Goal: Information Seeking & Learning: Learn about a topic

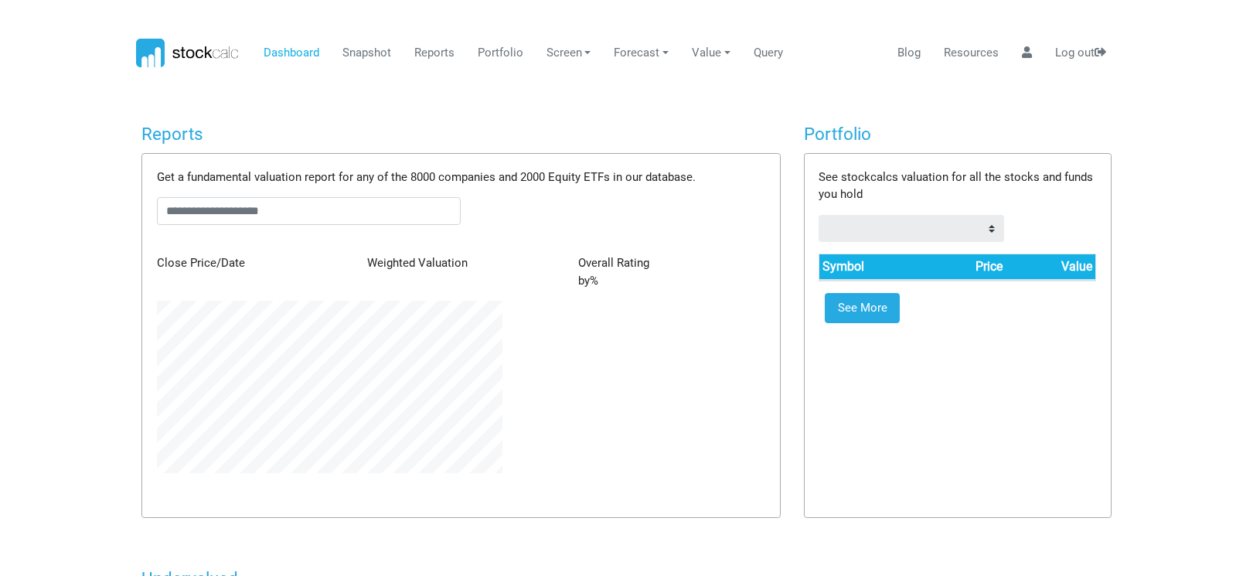
scroll to position [172, 368]
click at [430, 50] on link "Reports" at bounding box center [434, 53] width 52 height 29
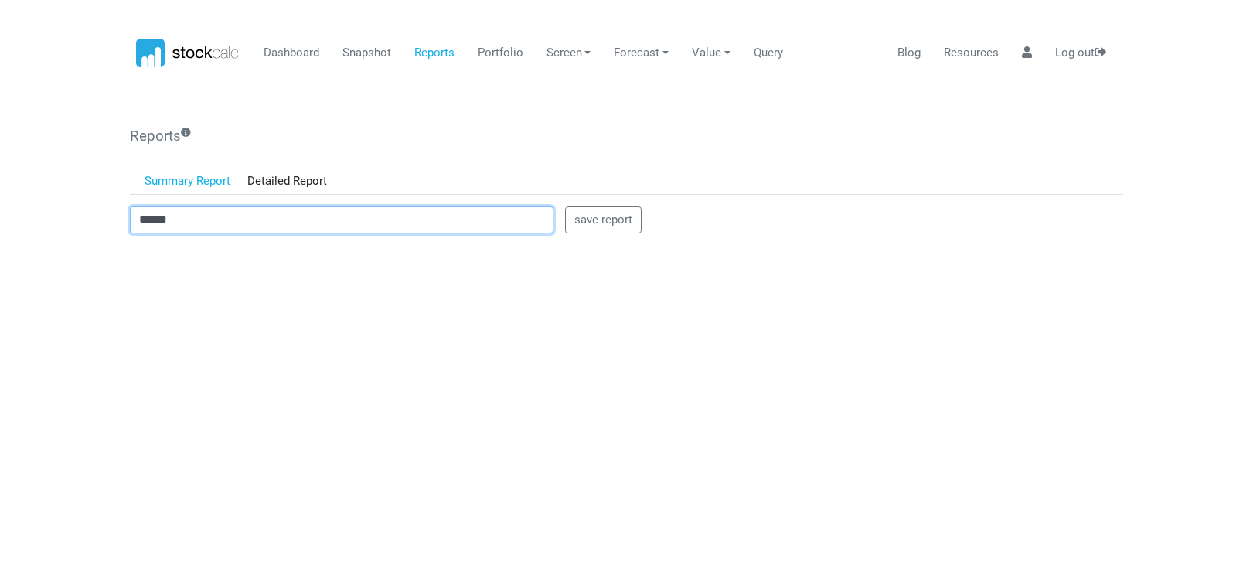
drag, startPoint x: 197, startPoint y: 230, endPoint x: 106, endPoint y: 218, distance: 92.0
click at [106, 218] on body "Dashboard Snapshot Reports Portfolio Screen Stock Screener Sector ETF Industry …" at bounding box center [626, 288] width 1253 height 576
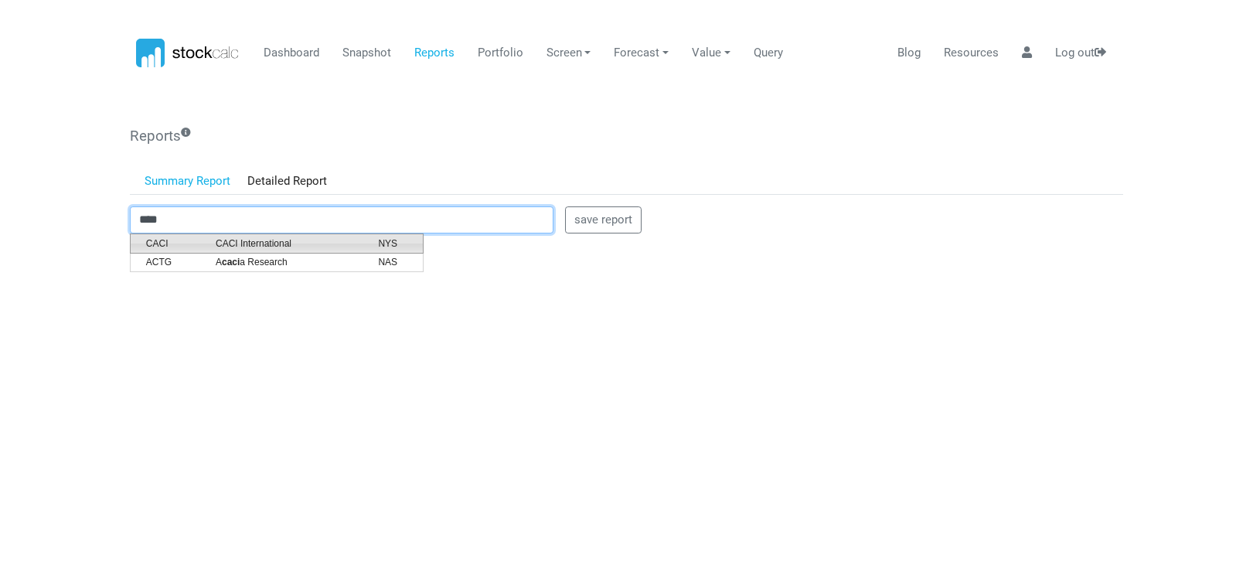
click at [263, 245] on span "CACI International" at bounding box center [285, 243] width 162 height 14
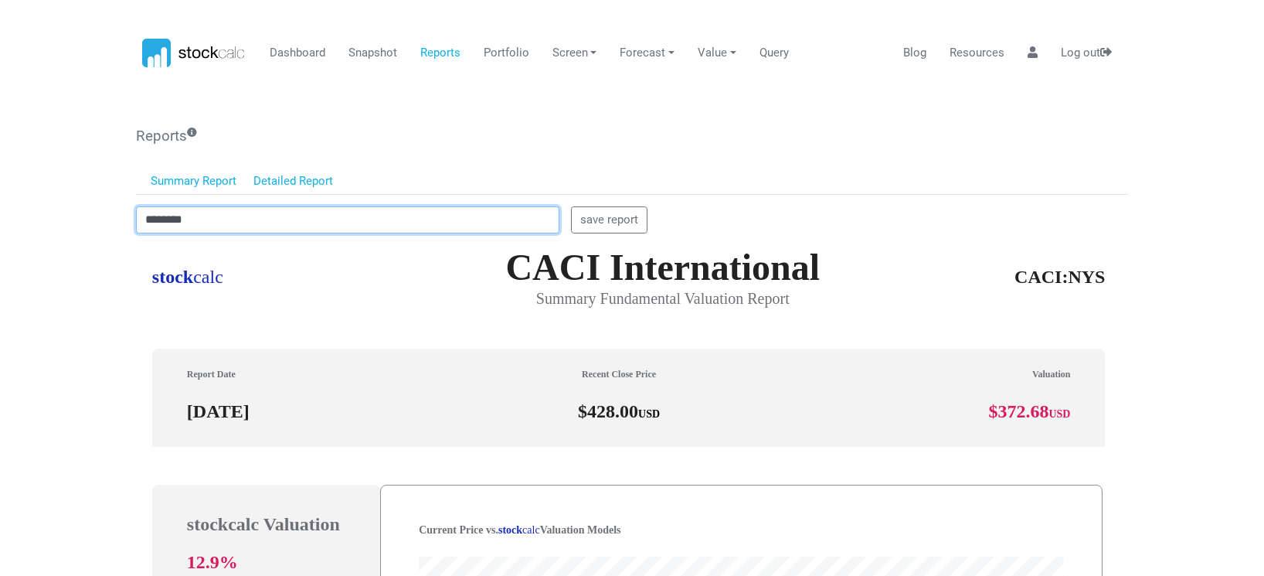
scroll to position [441, 981]
type input "********"
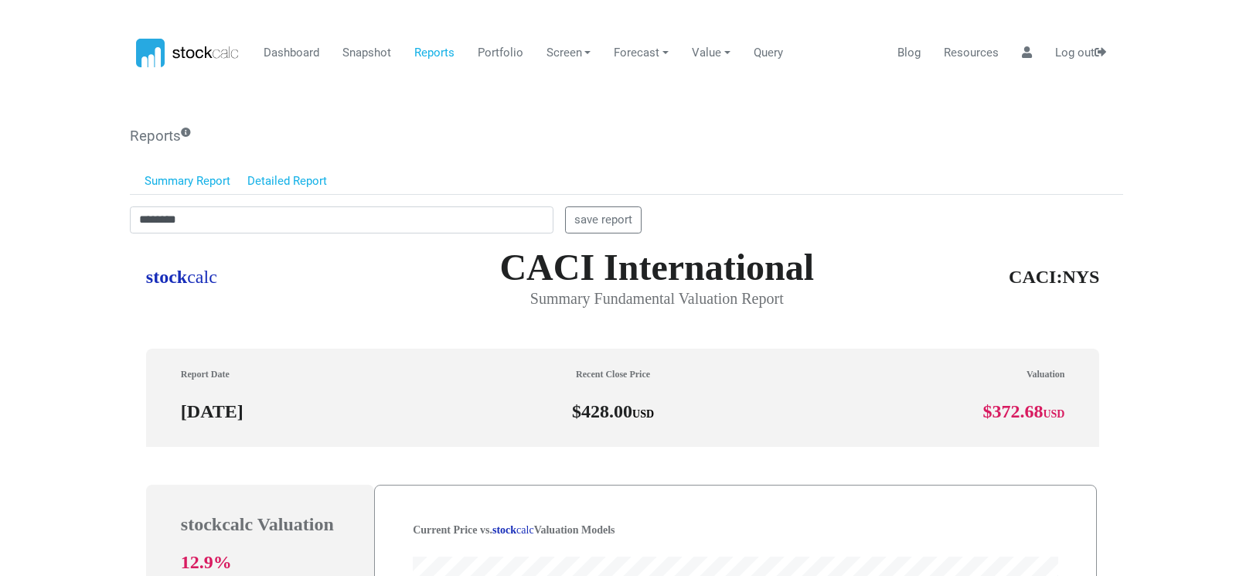
click at [289, 183] on link "Detailed Report" at bounding box center [287, 181] width 97 height 26
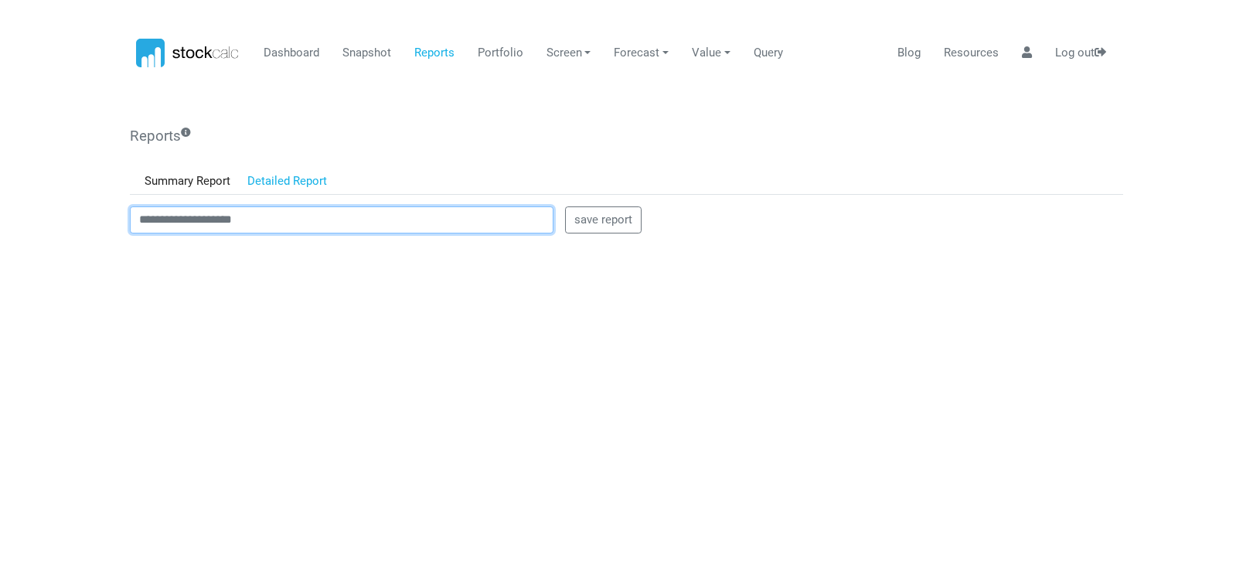
click at [226, 218] on input "text" at bounding box center [342, 220] width 424 height 28
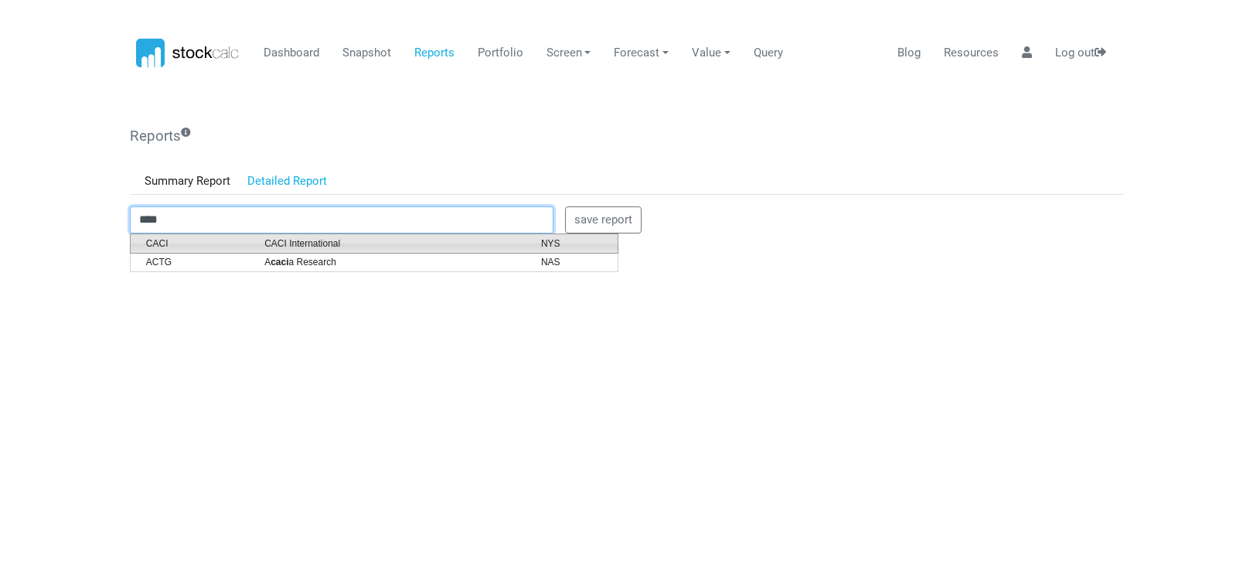
click at [287, 247] on span "CACI International" at bounding box center [391, 243] width 277 height 14
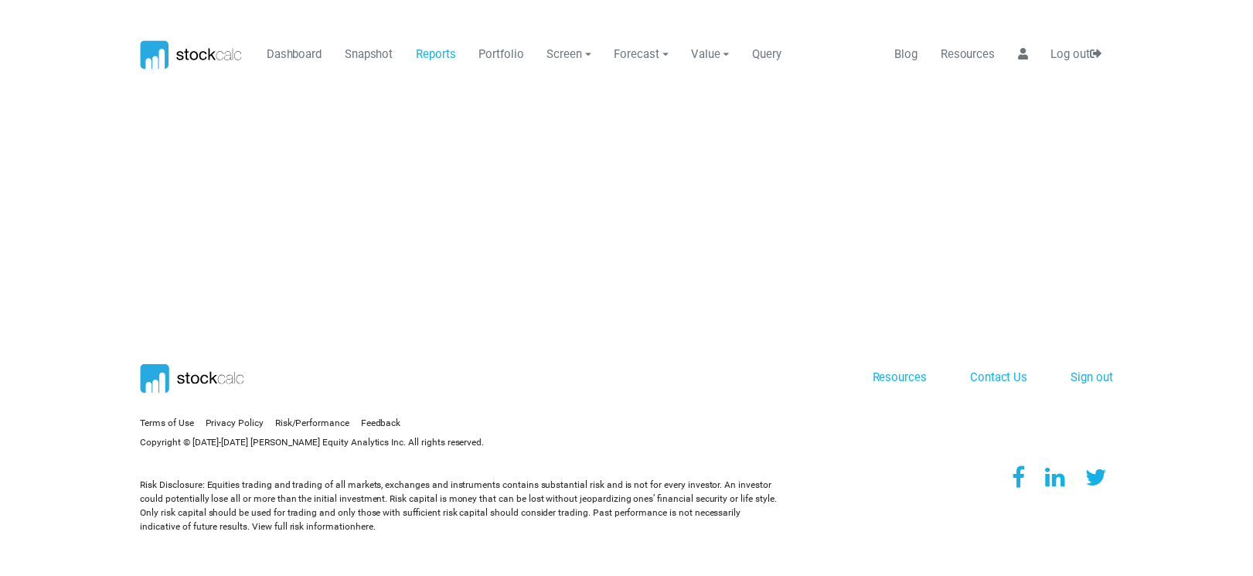
scroll to position [0, 0]
click at [444, 56] on link "Reports" at bounding box center [440, 53] width 52 height 29
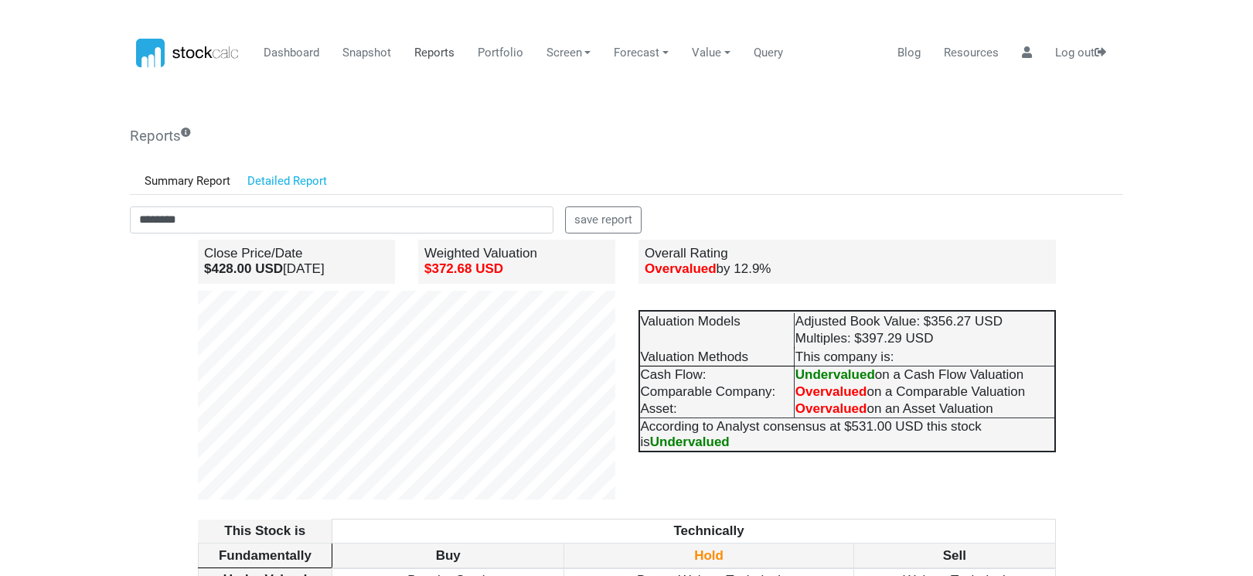
scroll to position [155, 0]
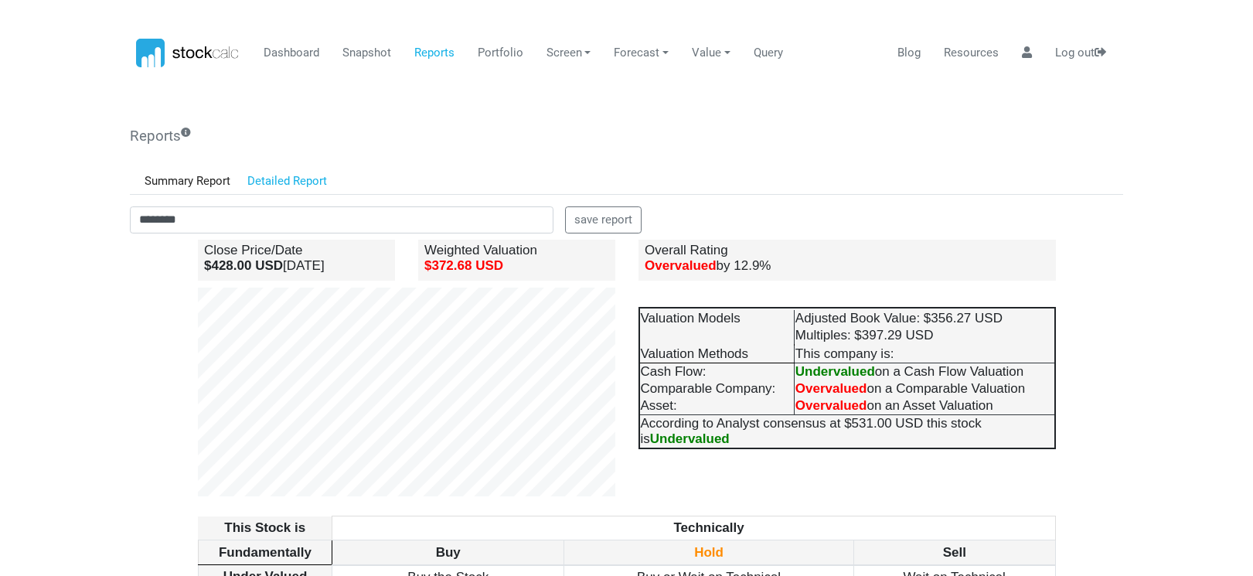
click at [27, 189] on body "Dashboard Snapshot Reports Portfolio Screen Stock Screener Sector ETF Industry …" at bounding box center [626, 288] width 1253 height 576
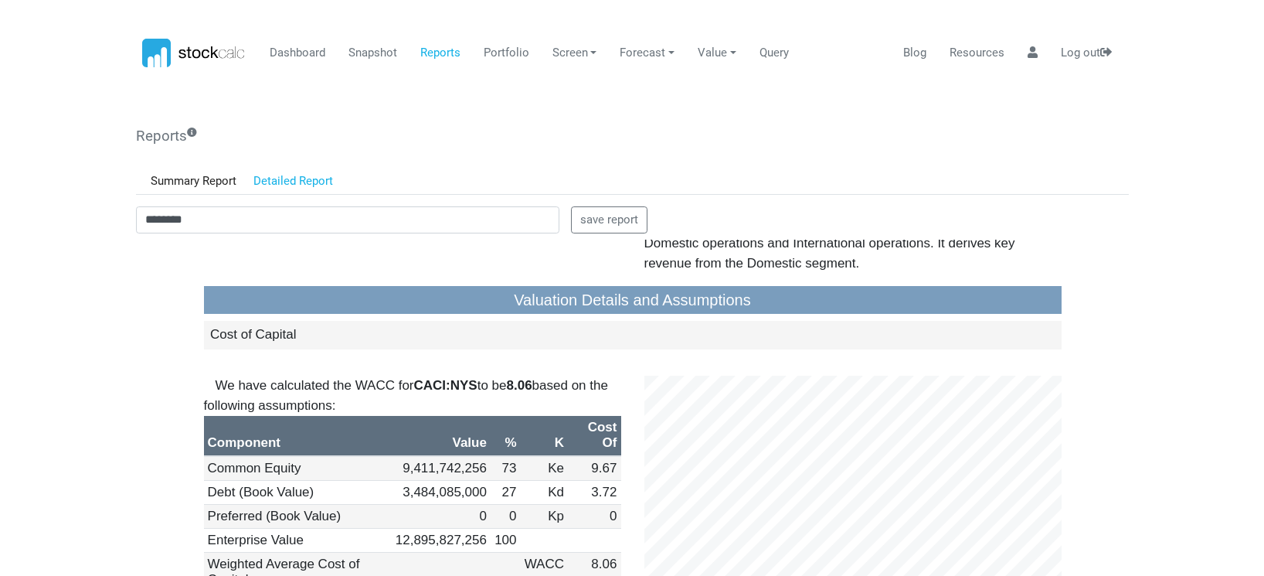
scroll to position [1468, 0]
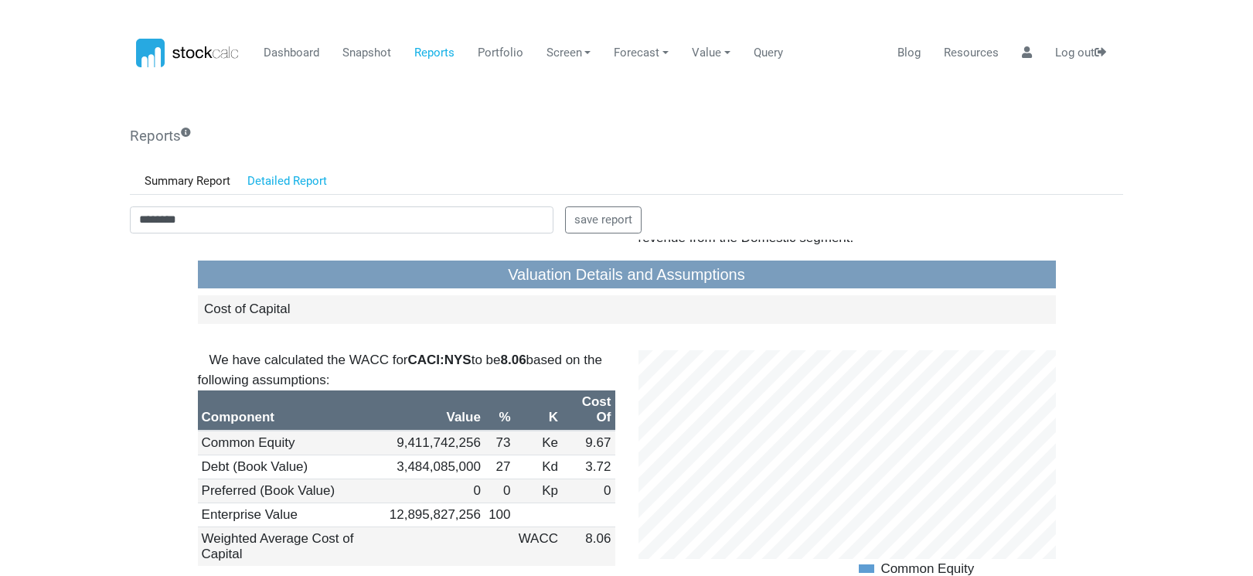
click at [37, 272] on body "Dashboard Snapshot Reports Portfolio Screen Stock Screener Sector ETF Industry …" at bounding box center [626, 288] width 1253 height 576
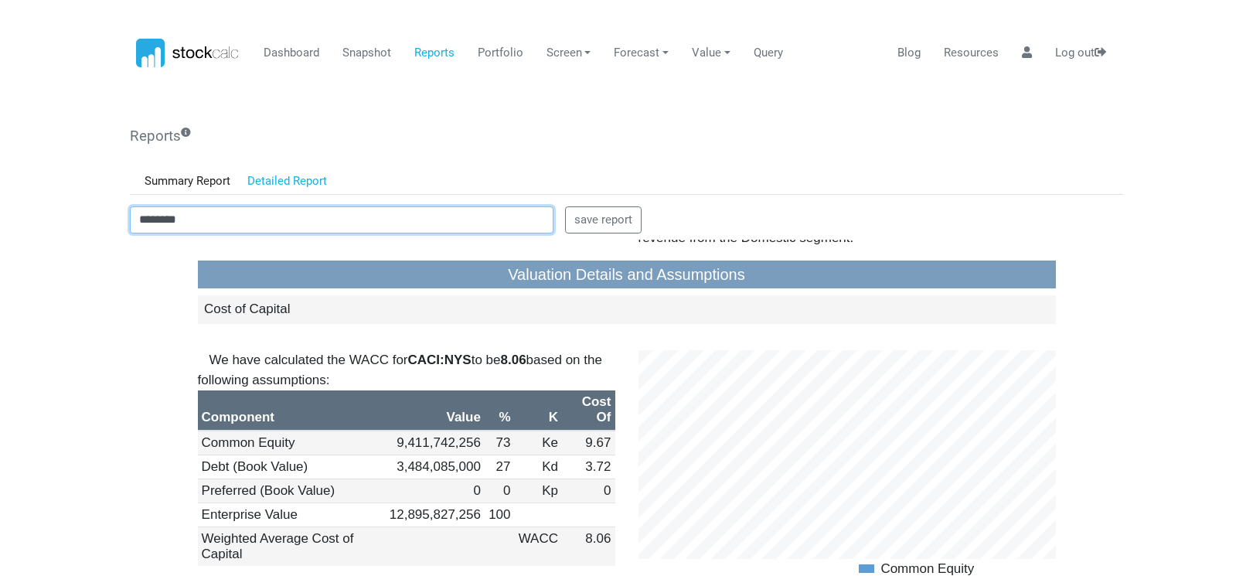
drag, startPoint x: 189, startPoint y: 214, endPoint x: 70, endPoint y: 198, distance: 120.1
click at [70, 199] on body "Dashboard Snapshot Reports Portfolio Screen Stock Screener Sector ETF Industry …" at bounding box center [626, 288] width 1253 height 576
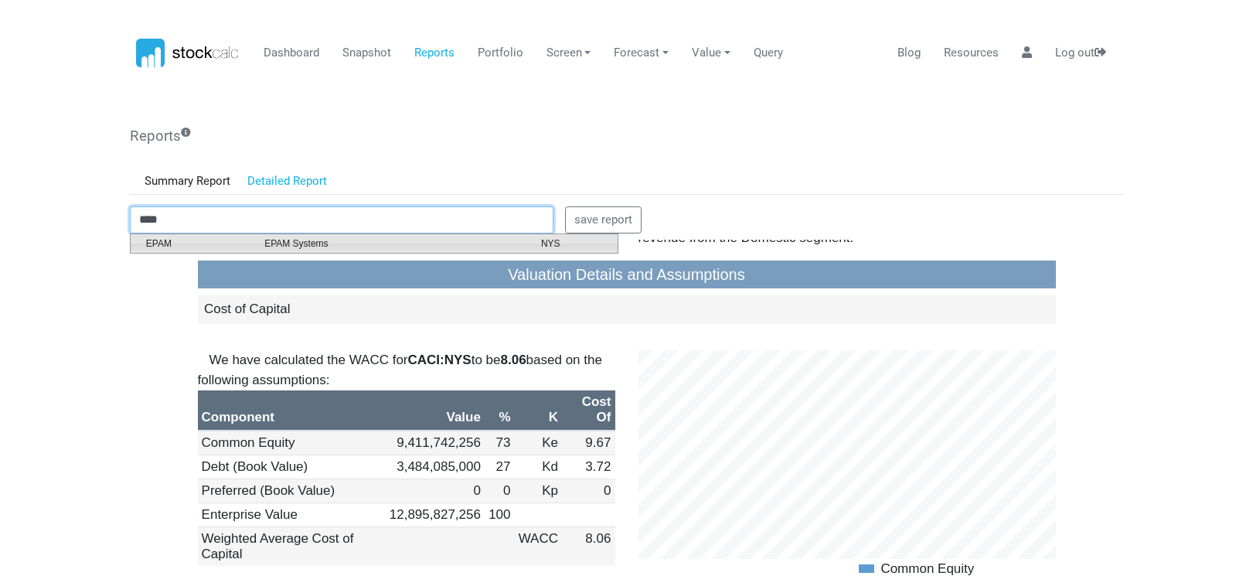
click at [282, 243] on span "EPAM Systems" at bounding box center [391, 243] width 277 height 14
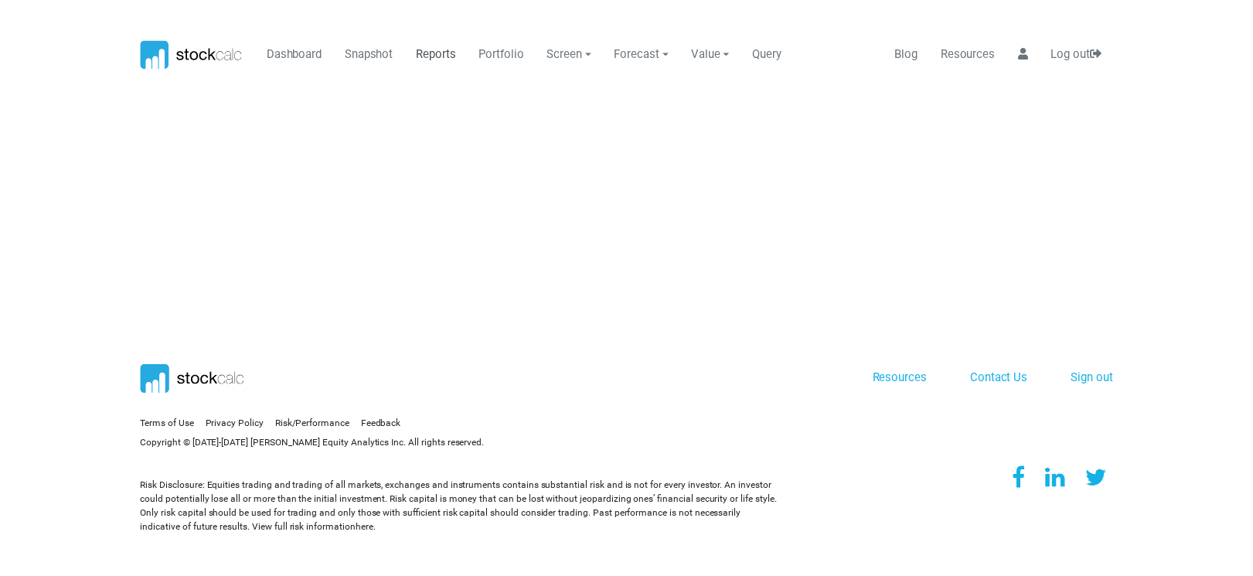
scroll to position [0, 0]
click at [437, 52] on link "Reports" at bounding box center [440, 53] width 52 height 29
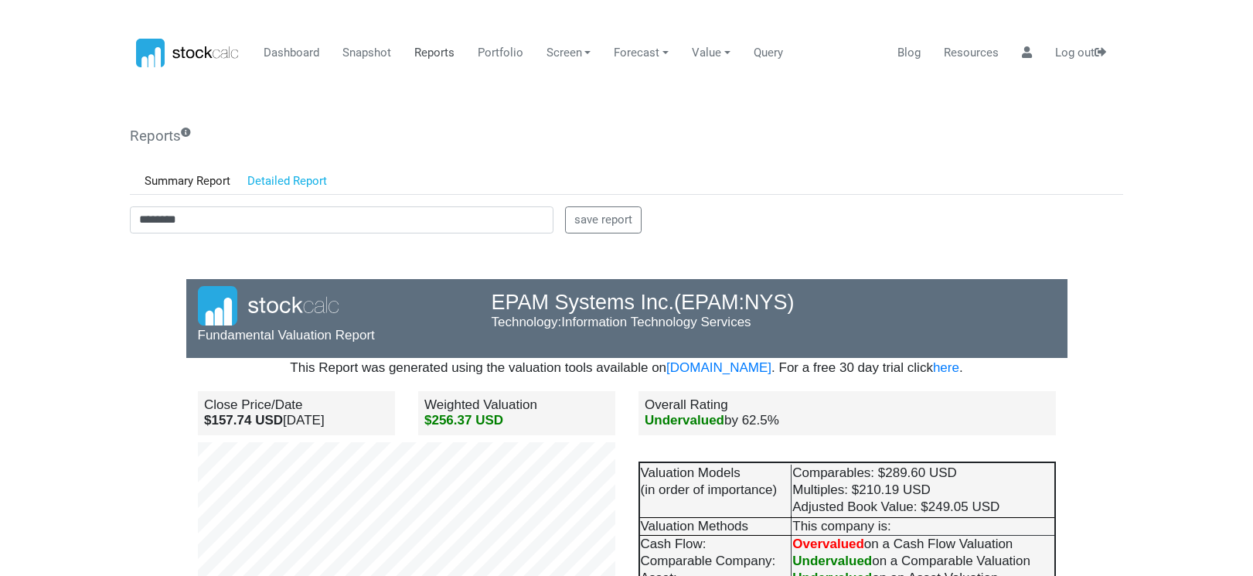
scroll to position [772691, 772533]
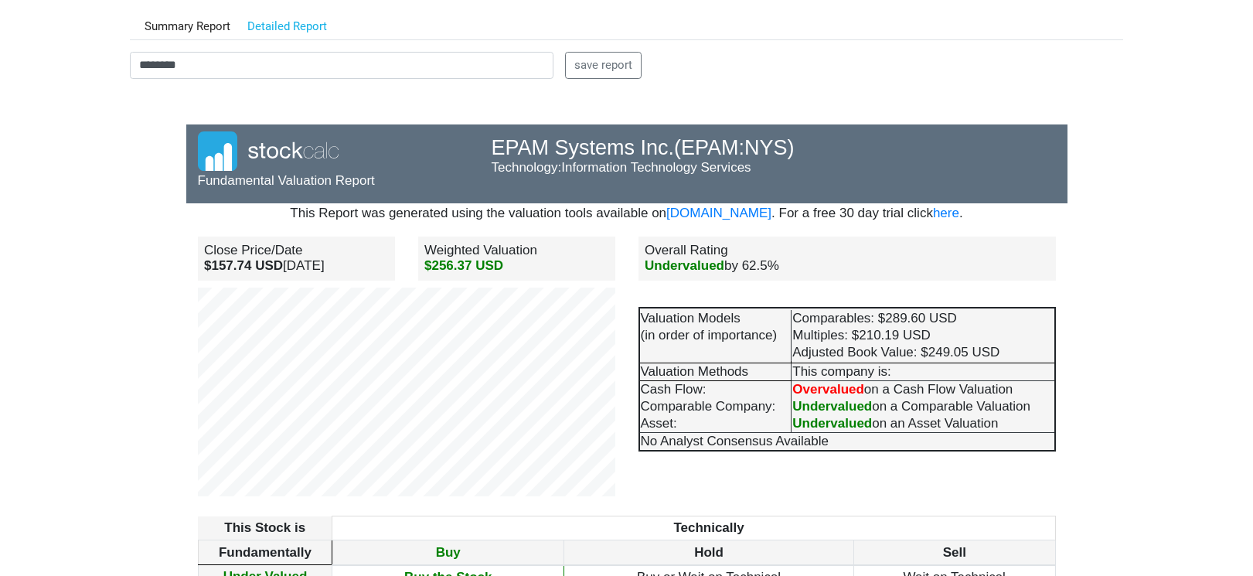
click at [36, 102] on body "Dashboard Snapshot Reports Portfolio Screen Stock Screener Sector ETF Industry …" at bounding box center [626, 133] width 1253 height 576
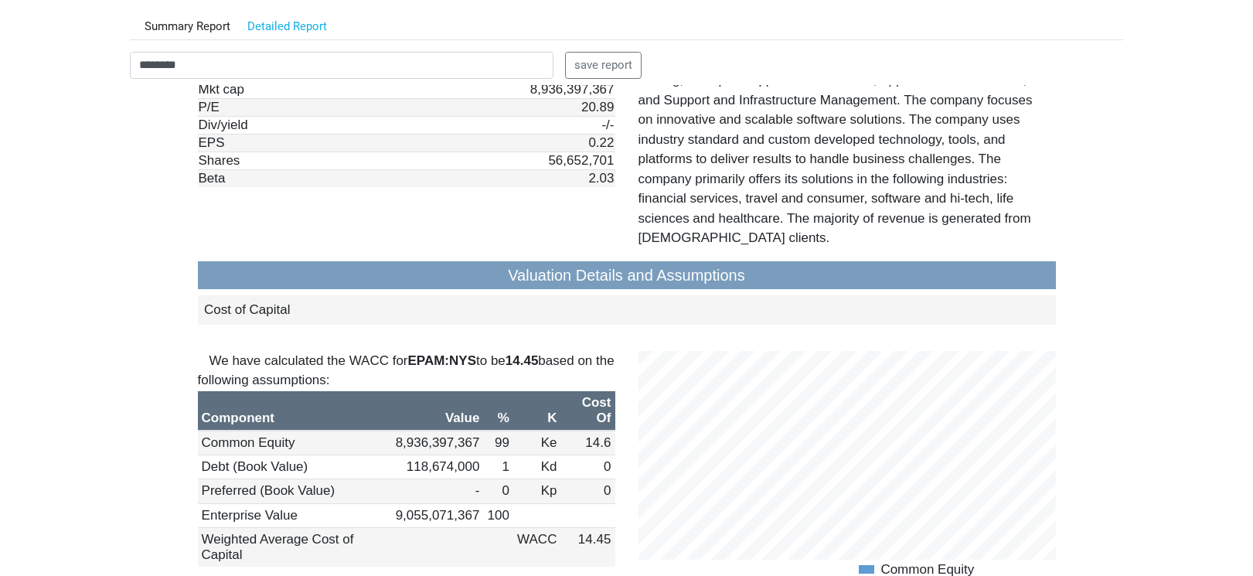
scroll to position [1391, 0]
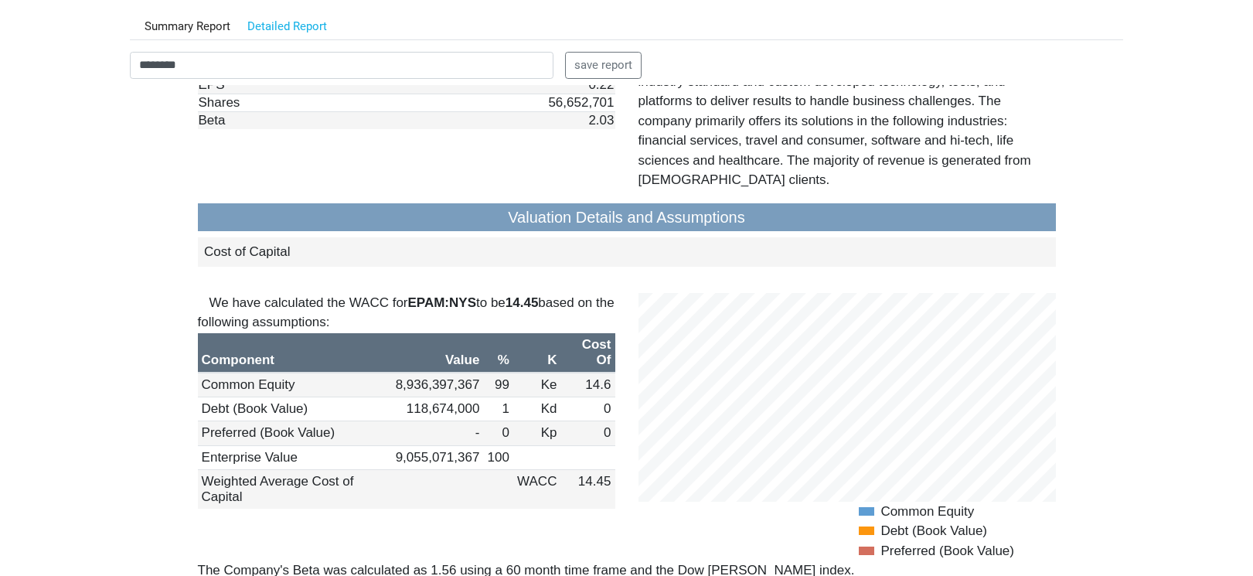
click at [73, 350] on body "Dashboard Snapshot Reports Portfolio Screen Stock Screener Sector ETF Industry …" at bounding box center [626, 133] width 1253 height 576
click at [233, 68] on input "********" at bounding box center [342, 66] width 424 height 28
drag, startPoint x: 229, startPoint y: 70, endPoint x: 18, endPoint y: 53, distance: 211.7
click at [18, 53] on body "Dashboard Snapshot Reports Portfolio Screen Stock Screener Sector ETF Industry …" at bounding box center [626, 133] width 1253 height 576
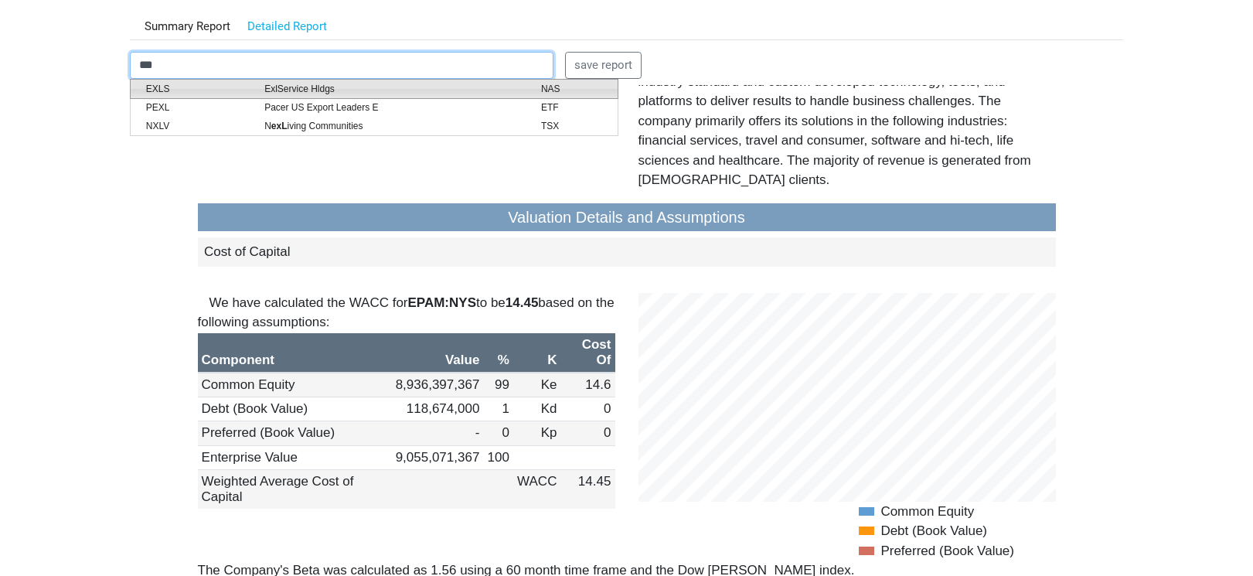
click at [275, 87] on span "ExlService Hldgs" at bounding box center [391, 89] width 277 height 14
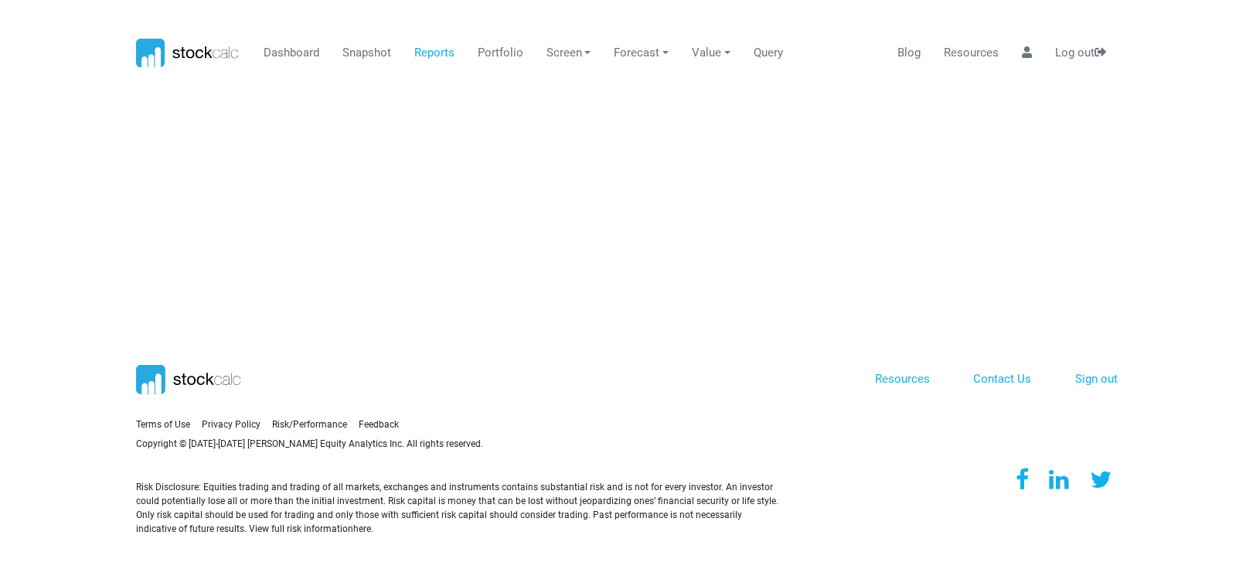
scroll to position [0, 0]
click at [437, 51] on link "Reports" at bounding box center [440, 53] width 52 height 29
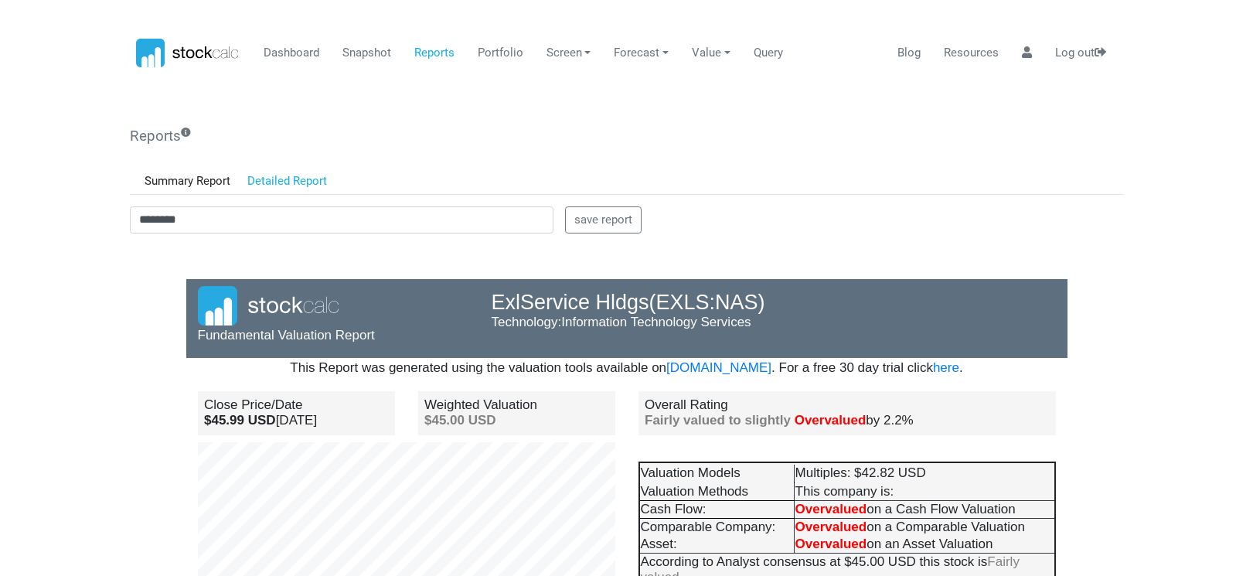
click at [36, 287] on body "Dashboard Snapshot Reports Portfolio Screen Stock Screener Sector ETF Industry …" at bounding box center [626, 288] width 1253 height 576
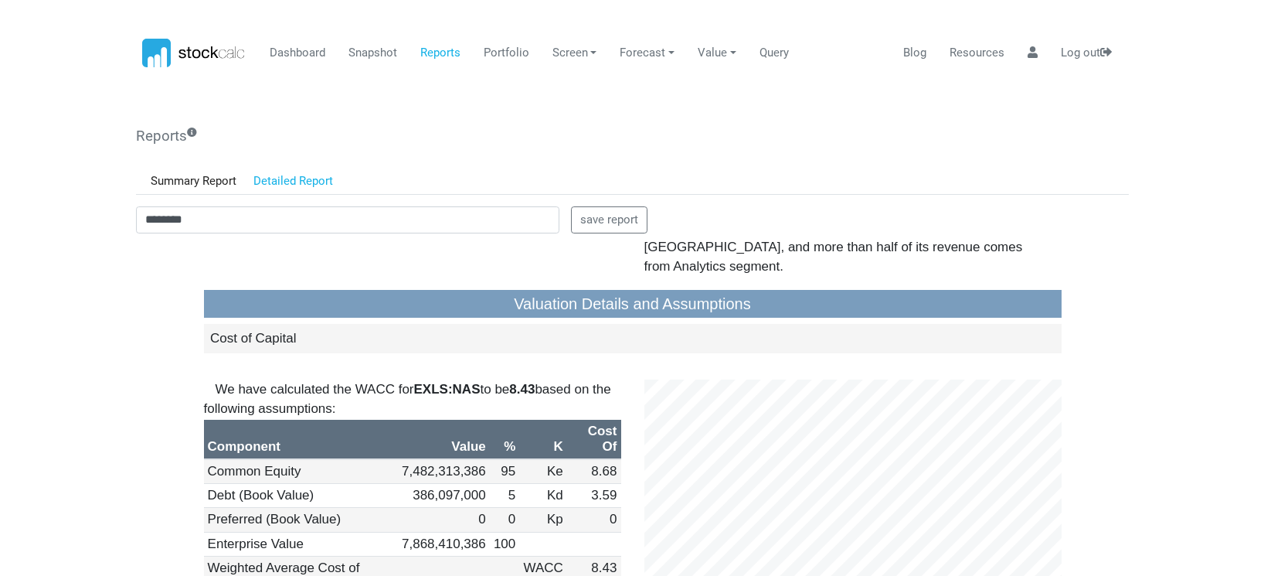
scroll to position [1468, 0]
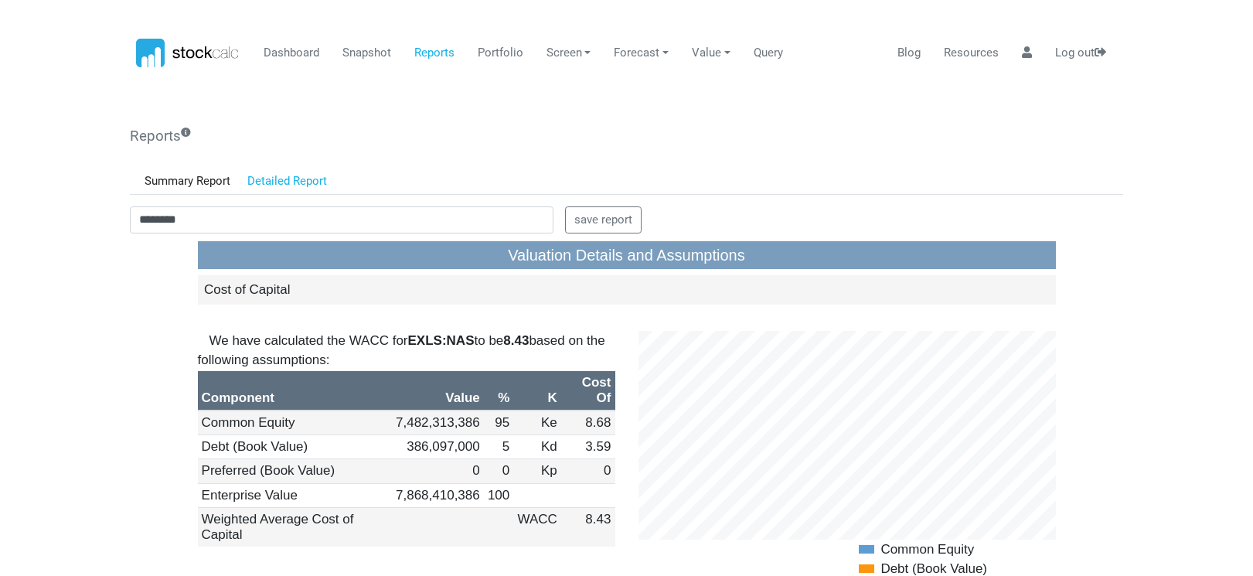
click at [58, 366] on body "Dashboard Snapshot Reports Portfolio Screen Stock Screener Sector ETF Industry …" at bounding box center [626, 288] width 1253 height 576
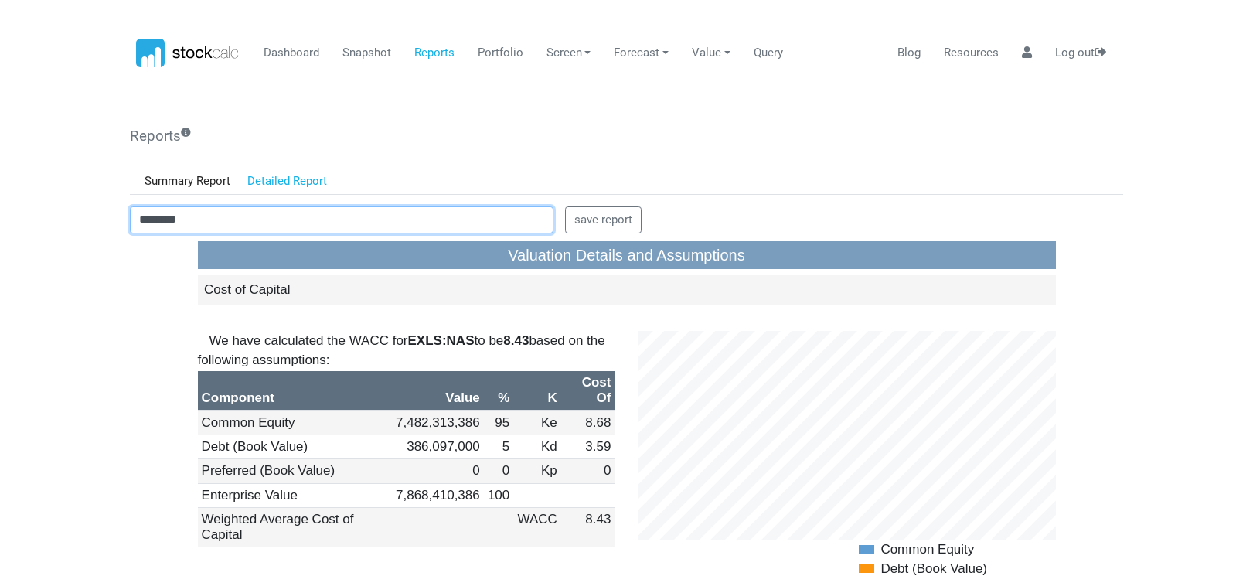
drag, startPoint x: 199, startPoint y: 221, endPoint x: 94, endPoint y: 221, distance: 105.9
click at [94, 221] on body "Dashboard Snapshot Reports Portfolio Screen Stock Screener Sector ETF Industry …" at bounding box center [626, 288] width 1253 height 576
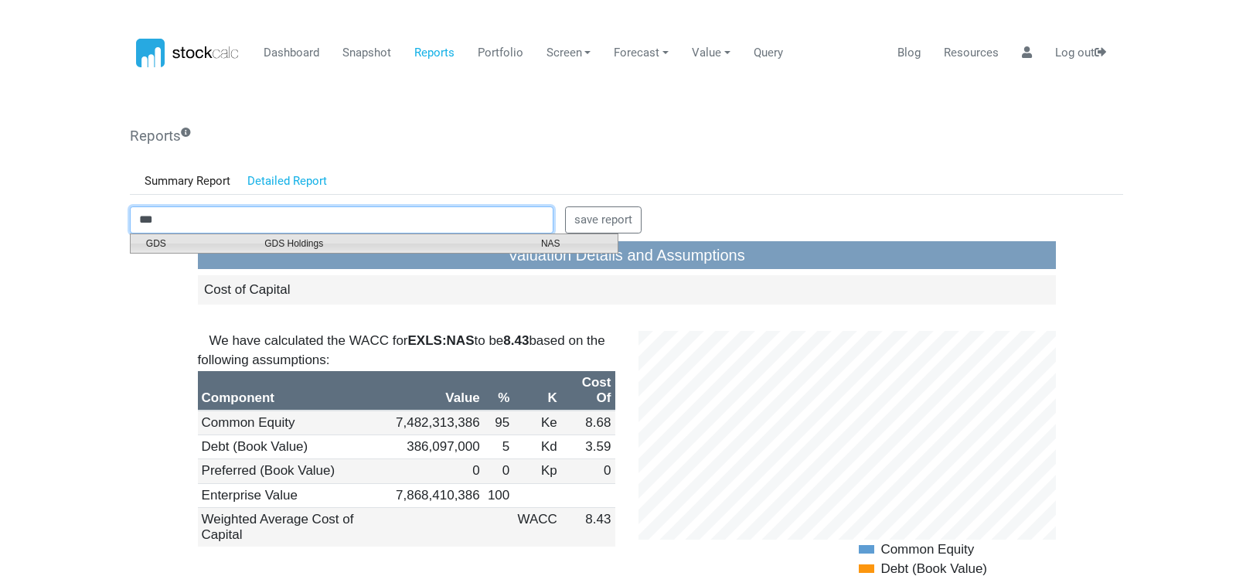
click at [273, 243] on span "GDS Holdings" at bounding box center [391, 243] width 277 height 14
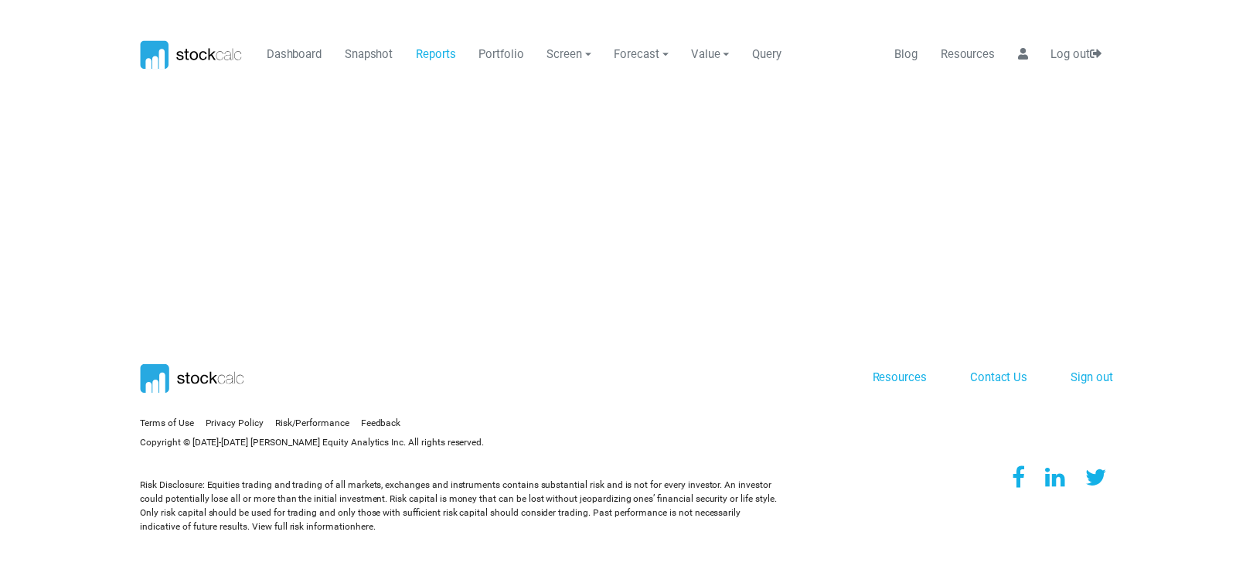
scroll to position [0, 0]
click at [432, 58] on link "Reports" at bounding box center [440, 53] width 52 height 29
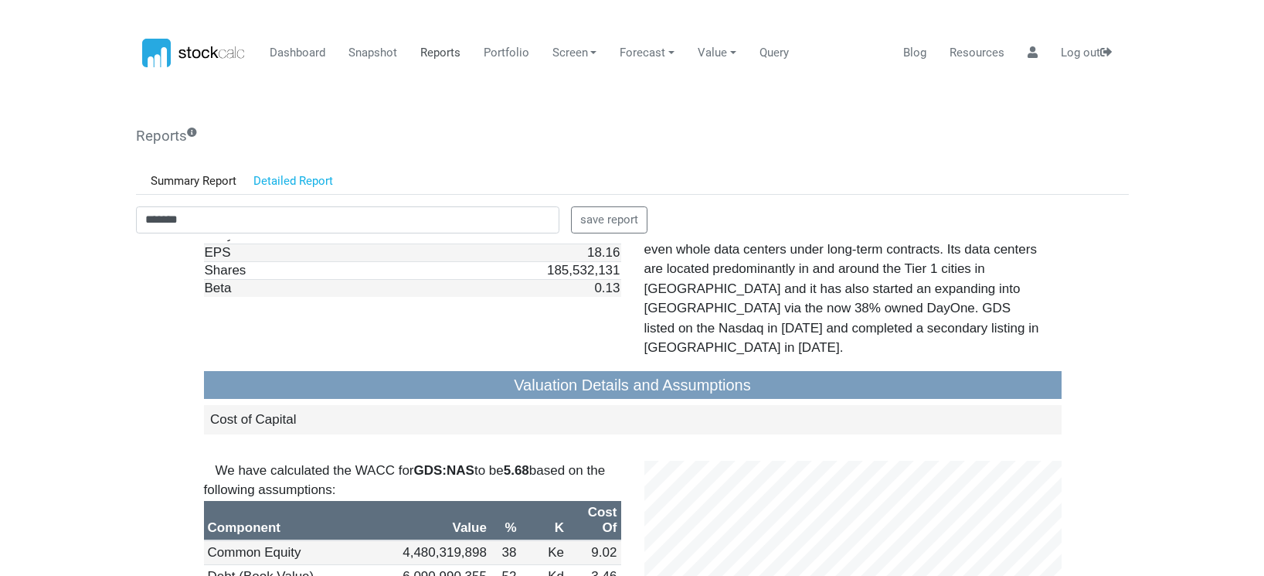
scroll to position [1391, 0]
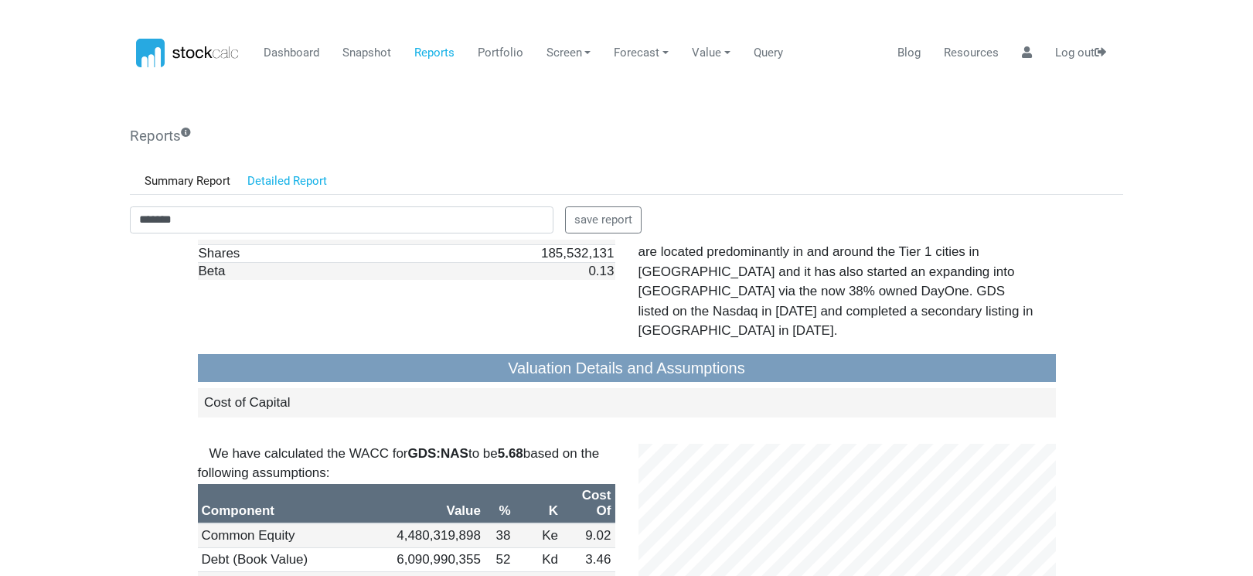
click at [56, 195] on body "Dashboard Snapshot Reports Portfolio Screen Stock Screener Sector ETF Industry …" at bounding box center [626, 288] width 1253 height 576
click at [63, 324] on body "Dashboard Snapshot Reports Portfolio Screen Stock Screener Sector ETF Industry …" at bounding box center [626, 288] width 1253 height 576
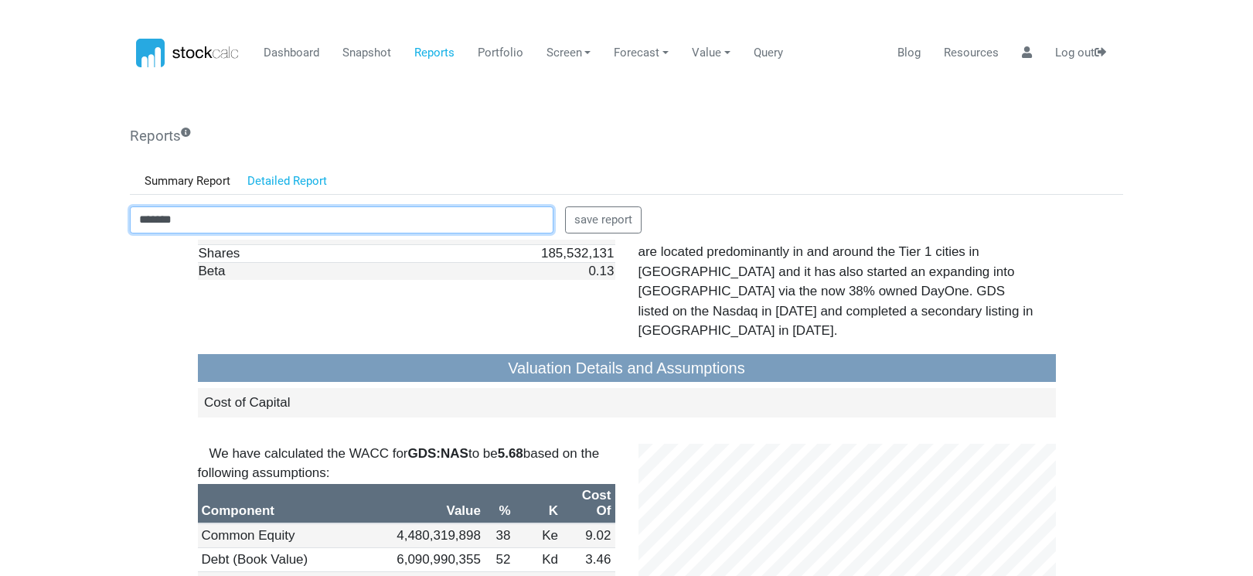
click at [210, 211] on input "*******" at bounding box center [342, 220] width 424 height 28
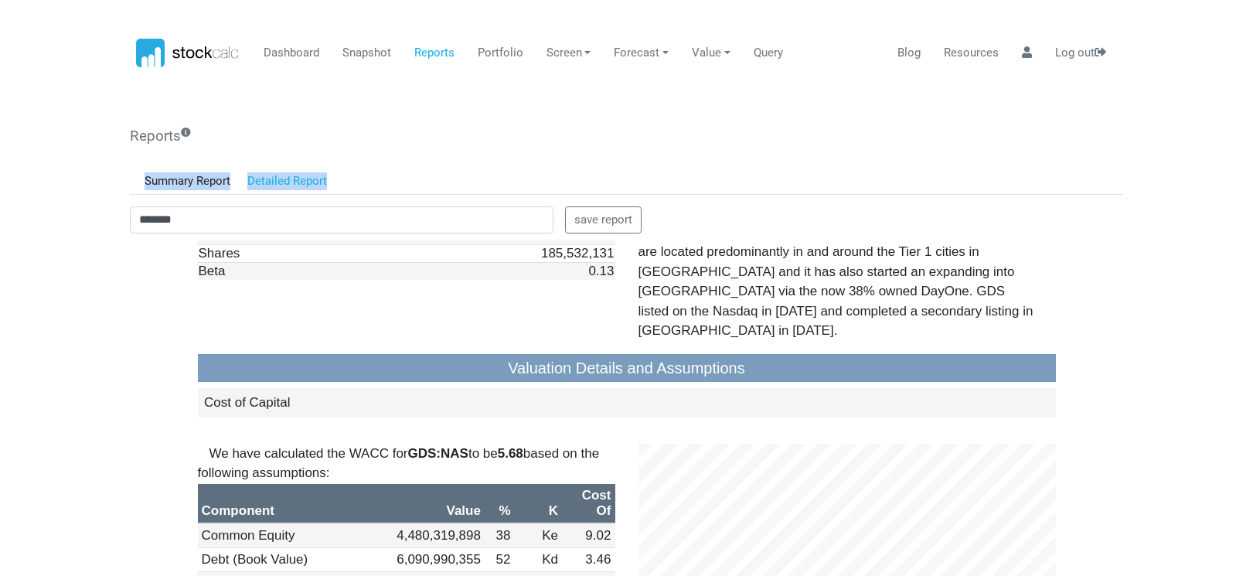
drag, startPoint x: 250, startPoint y: 235, endPoint x: 37, endPoint y: 184, distance: 219.3
click at [37, 184] on body "Dashboard Snapshot Reports Portfolio Screen Stock Screener Sector ETF Industry …" at bounding box center [626, 288] width 1253 height 576
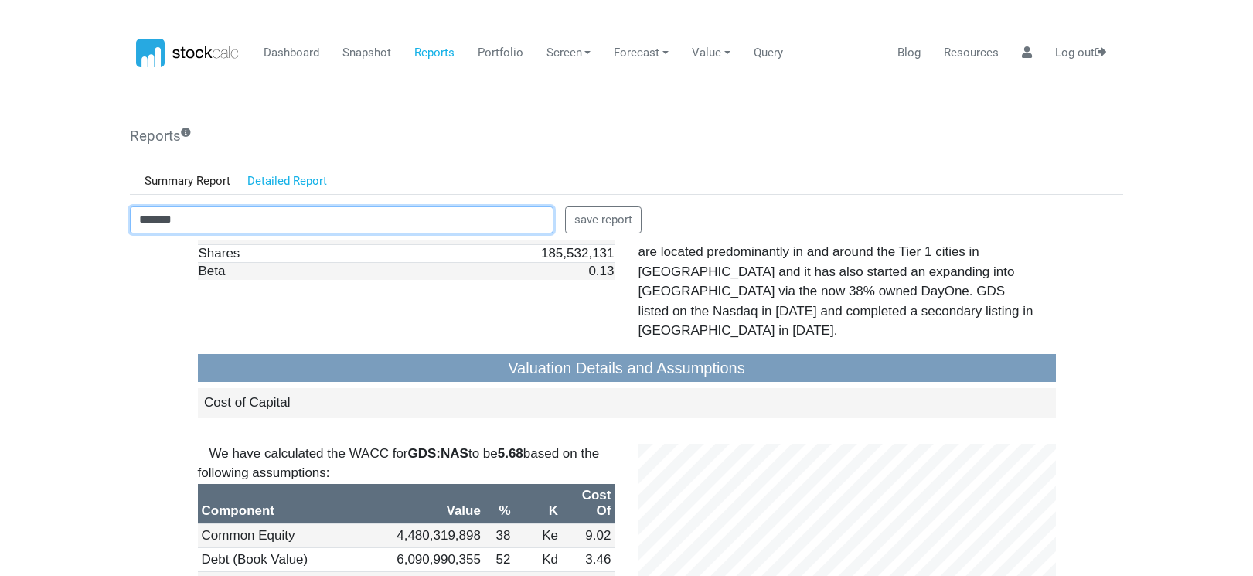
click at [169, 206] on input "*******" at bounding box center [342, 220] width 424 height 28
drag, startPoint x: 190, startPoint y: 219, endPoint x: 84, endPoint y: 210, distance: 106.3
click at [80, 213] on body "Dashboard Snapshot Reports Portfolio Screen Stock Screener Sector ETF Industry …" at bounding box center [626, 288] width 1253 height 576
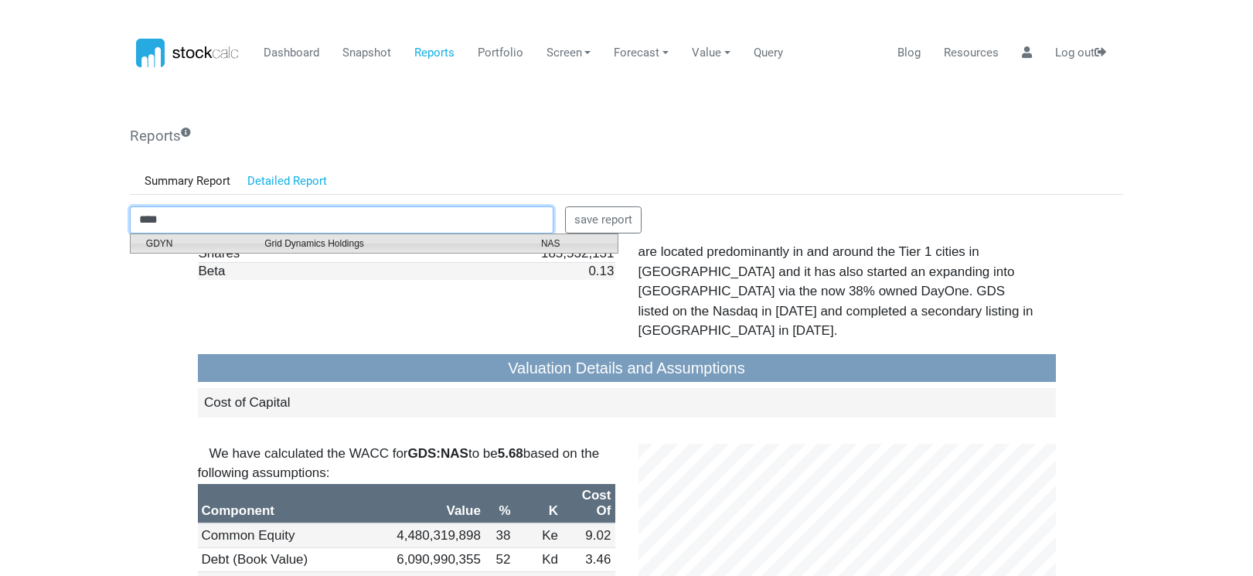
click at [281, 242] on span "Grid Dynamics Holdings" at bounding box center [391, 243] width 277 height 14
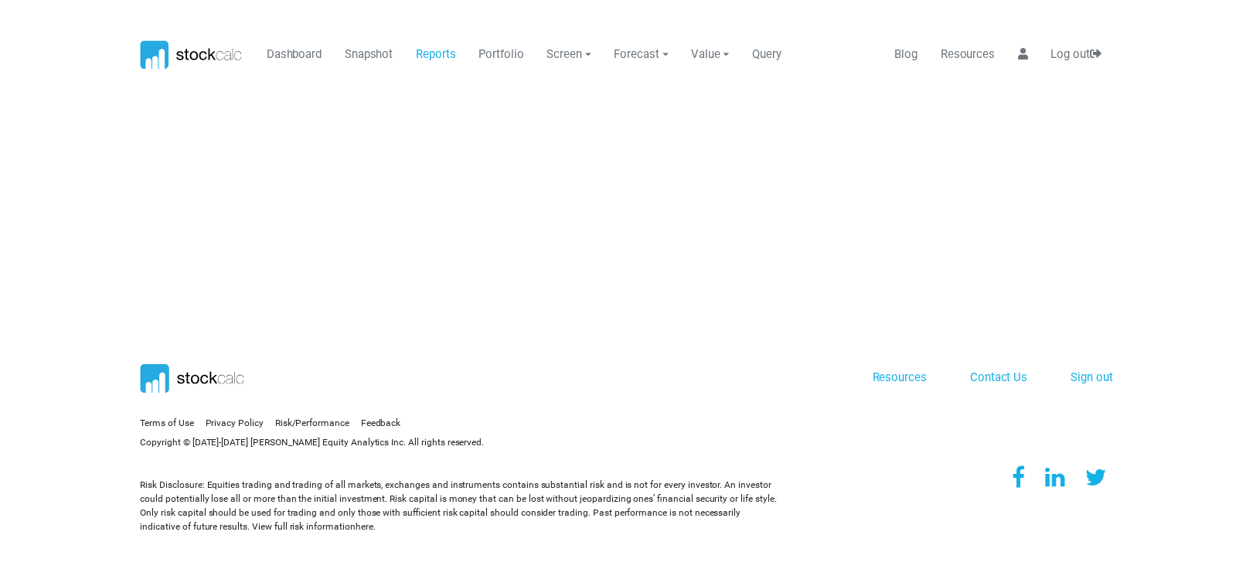
scroll to position [0, 0]
click at [426, 52] on link "Reports" at bounding box center [440, 53] width 52 height 29
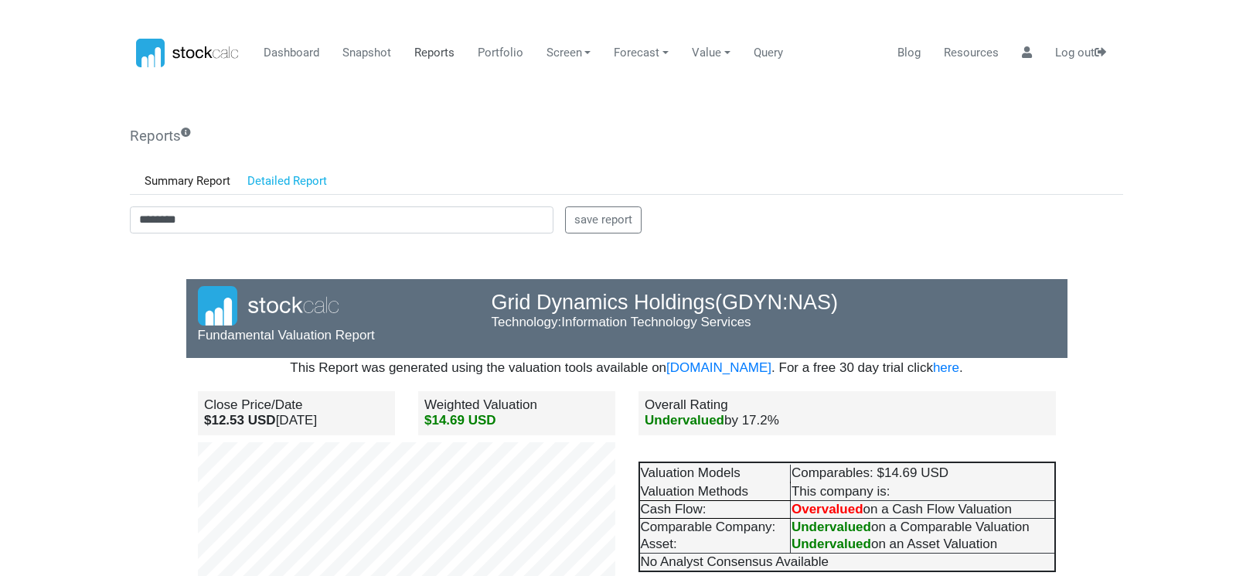
scroll to position [135, 294]
click at [58, 108] on body "Dashboard Snapshot Reports Portfolio Screen Stock Screener Sector ETF Industry …" at bounding box center [626, 288] width 1253 height 576
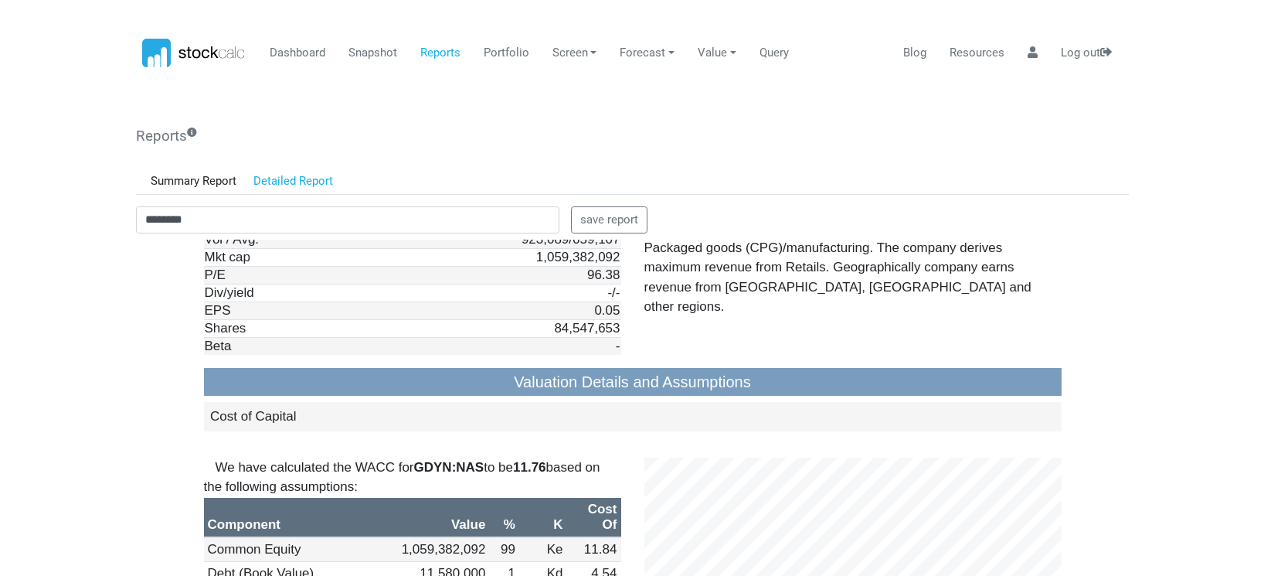
scroll to position [1468, 0]
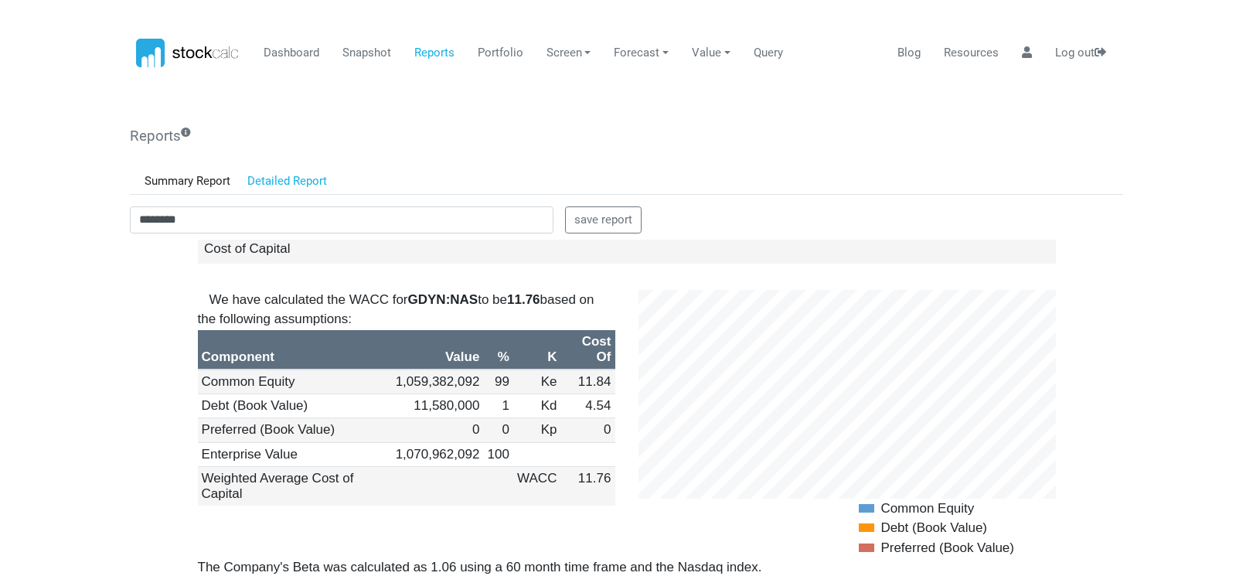
click at [70, 413] on body "Dashboard Snapshot Reports Portfolio Screen Stock Screener Sector ETF Industry …" at bounding box center [626, 288] width 1253 height 576
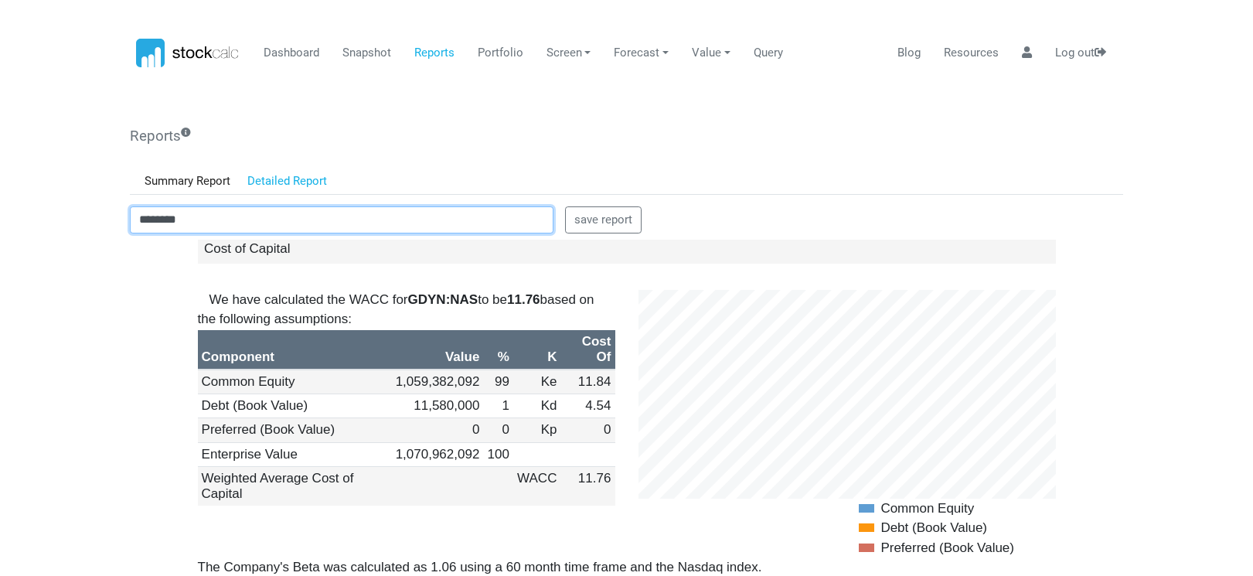
drag, startPoint x: 241, startPoint y: 221, endPoint x: -39, endPoint y: 226, distance: 280.6
click at [0, 226] on html "Dashboard Snapshot Reports Portfolio Screen Stock Screener Sector ETF Industry …" at bounding box center [626, 288] width 1253 height 576
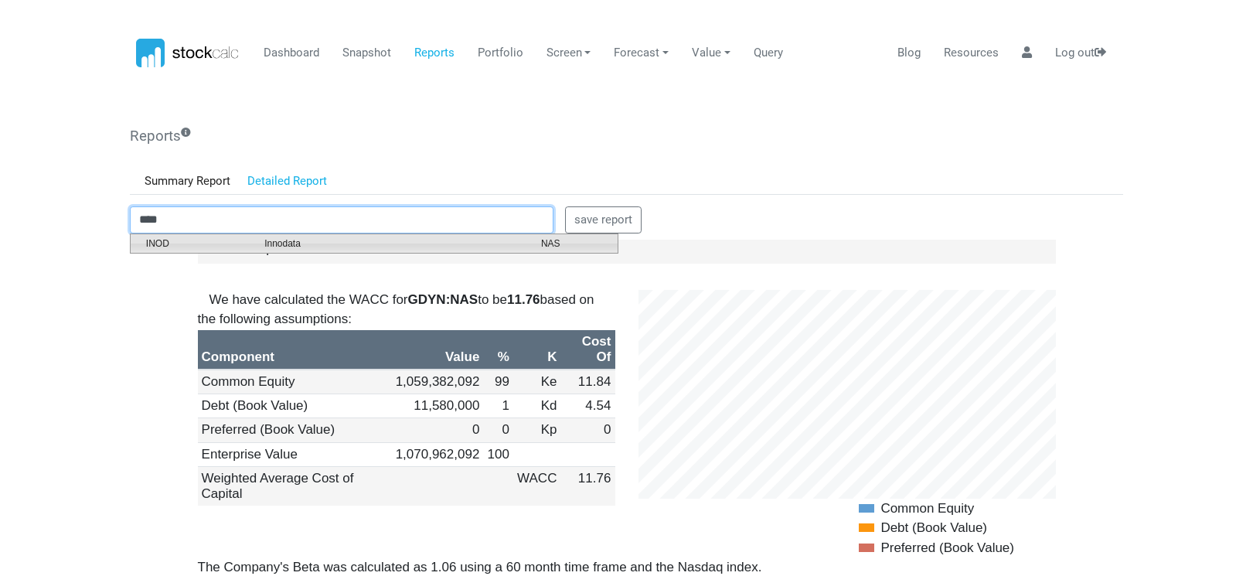
click at [269, 240] on span "Innodata" at bounding box center [391, 243] width 277 height 14
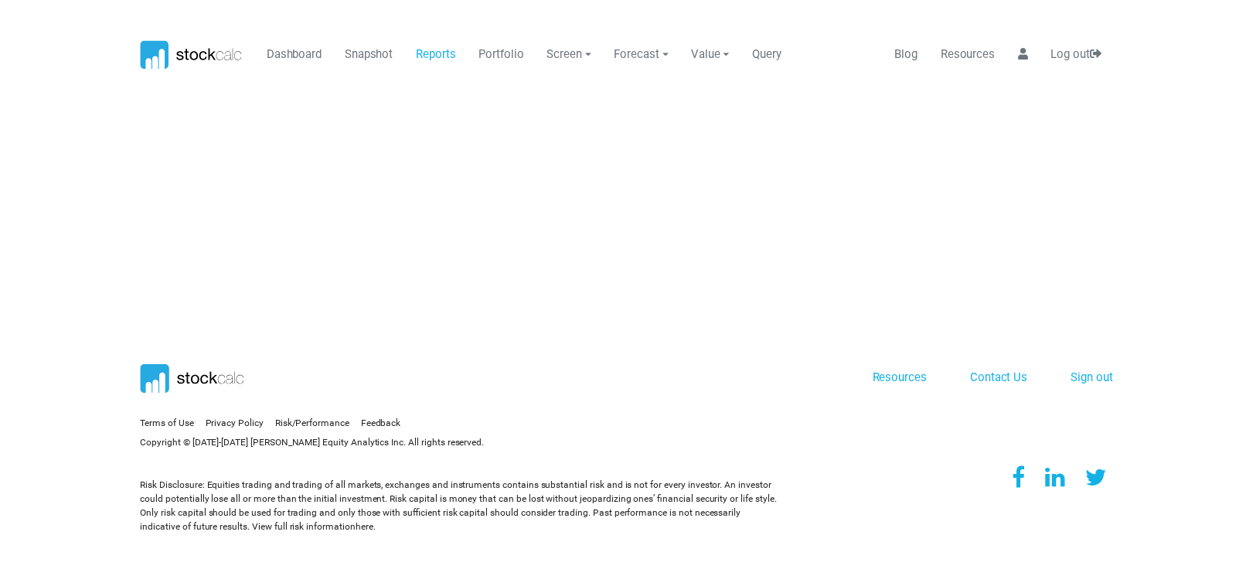
scroll to position [0, 0]
click at [434, 59] on link "Reports" at bounding box center [440, 53] width 52 height 29
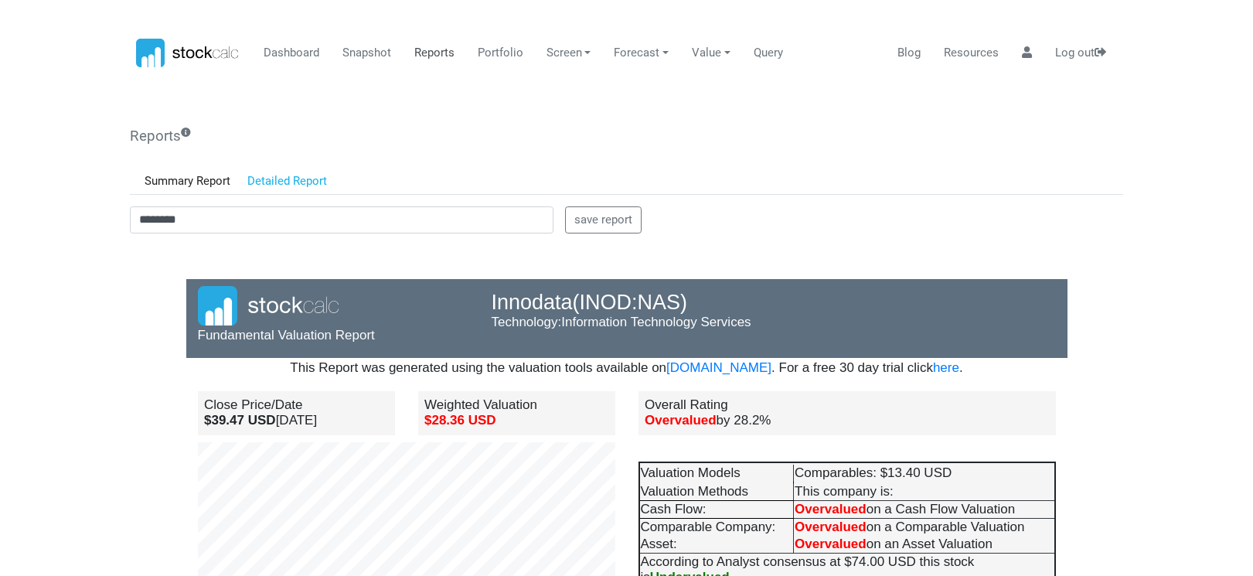
scroll to position [135, 294]
click at [75, 61] on nav "Dashboard Snapshot Reports Portfolio Screen Stock Screener Sector ETF" at bounding box center [626, 53] width 1253 height 36
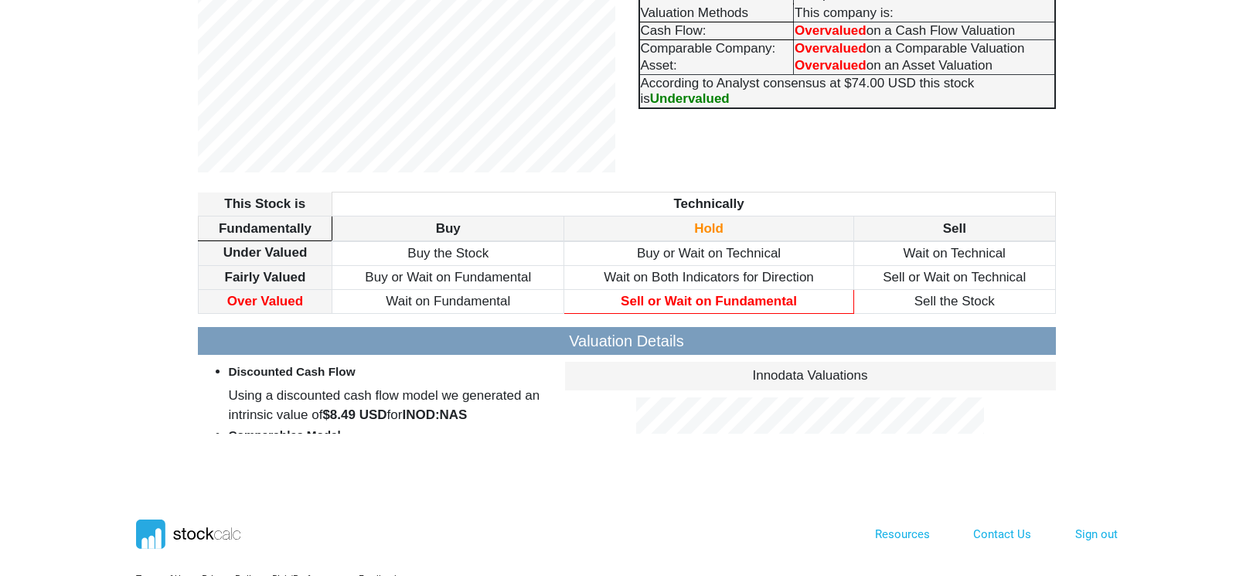
scroll to position [634, 0]
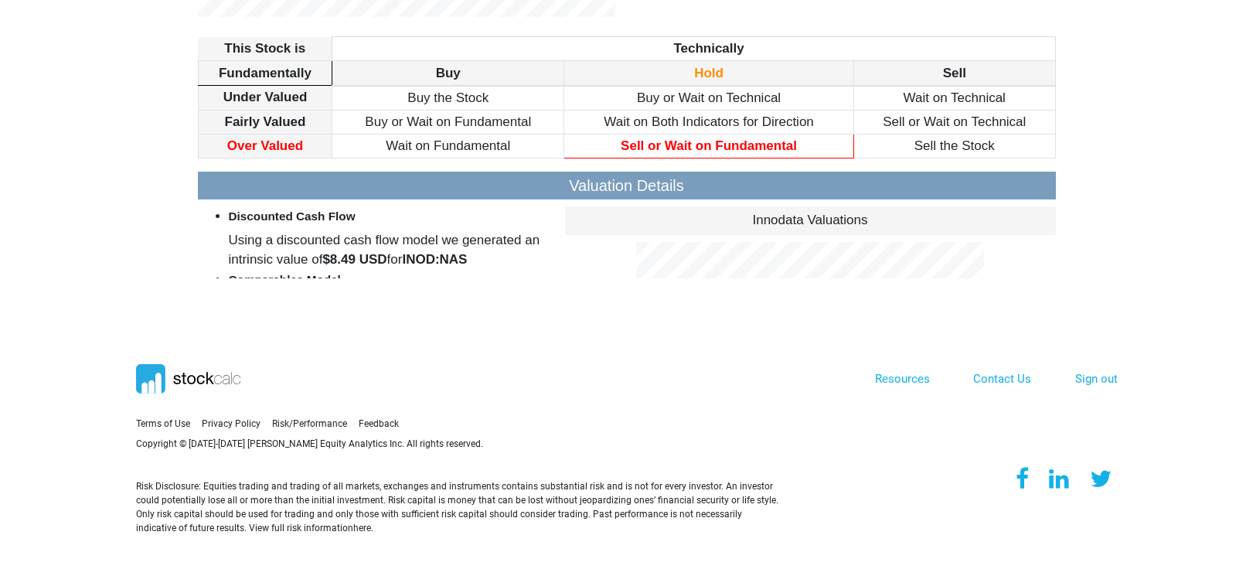
click at [476, 153] on td "Wait on Fundamental" at bounding box center [448, 146] width 232 height 24
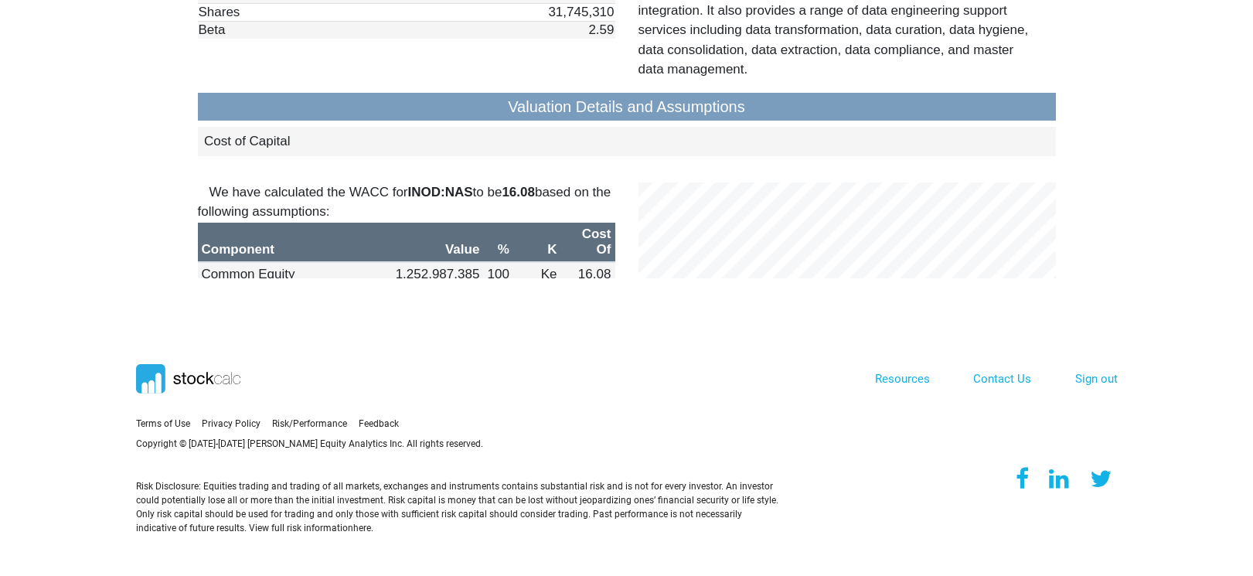
scroll to position [1005, 0]
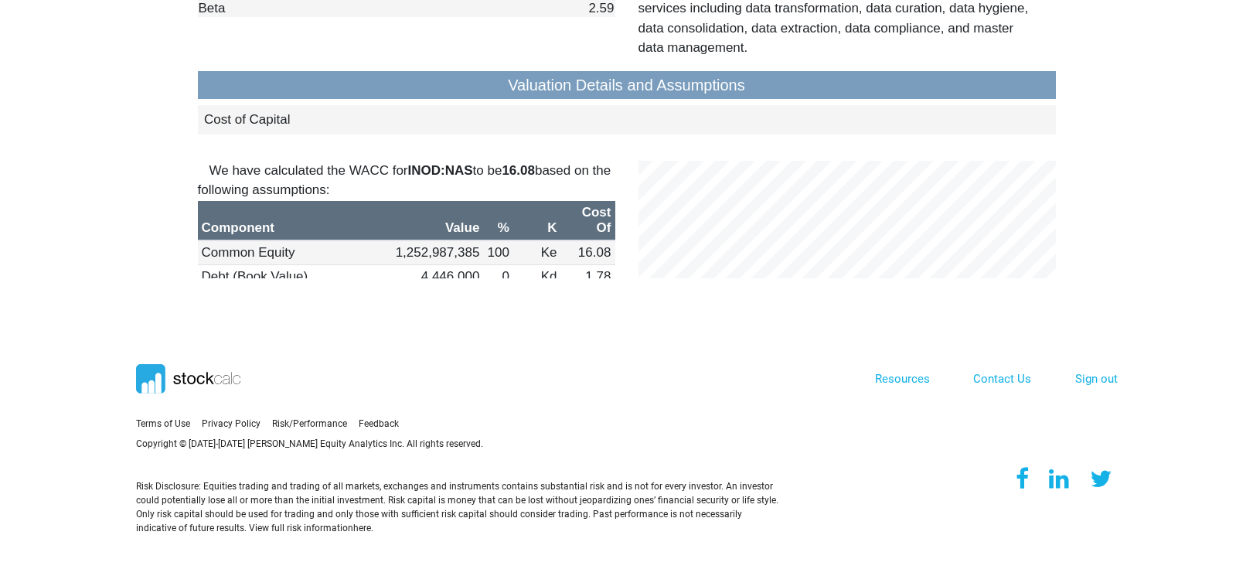
click at [62, 386] on section "Terms of Use Privacy Policy Feedback" at bounding box center [626, 423] width 1253 height 269
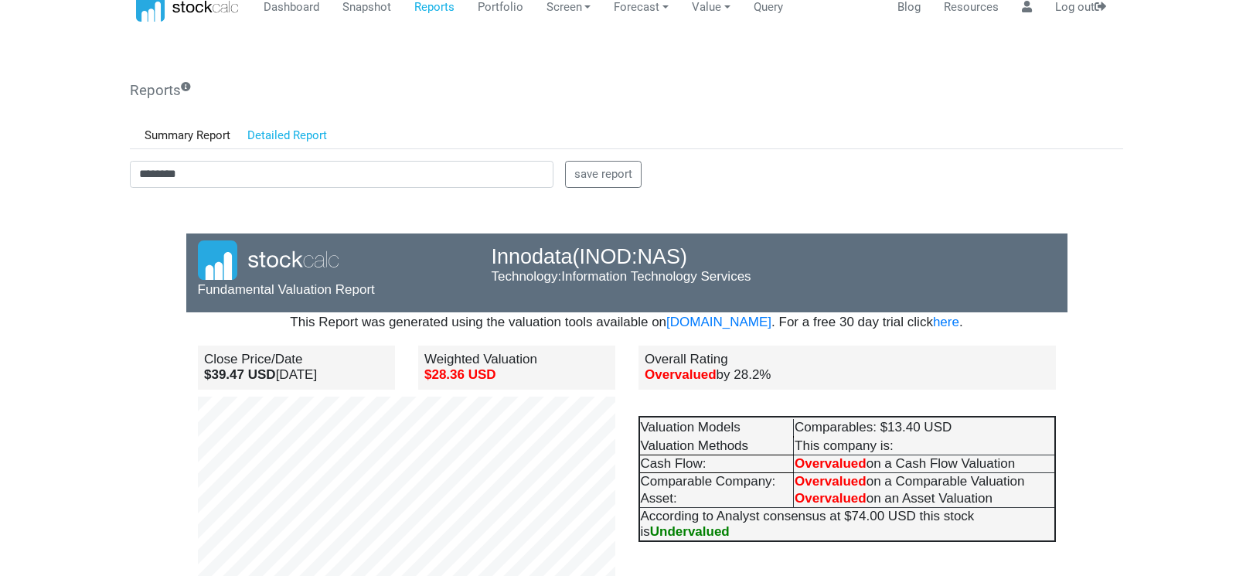
scroll to position [0, 0]
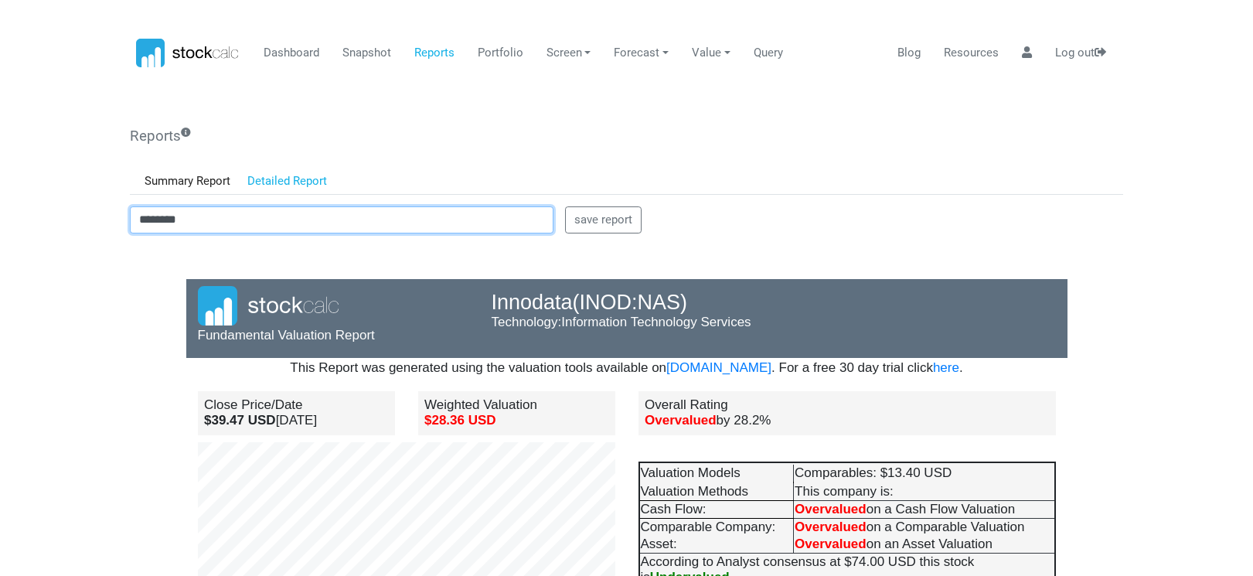
drag, startPoint x: 210, startPoint y: 217, endPoint x: 46, endPoint y: 217, distance: 164.6
click at [46, 217] on body "Dashboard Snapshot Reports Portfolio Screen Stock Screener Sector ETF Industry …" at bounding box center [626, 288] width 1253 height 576
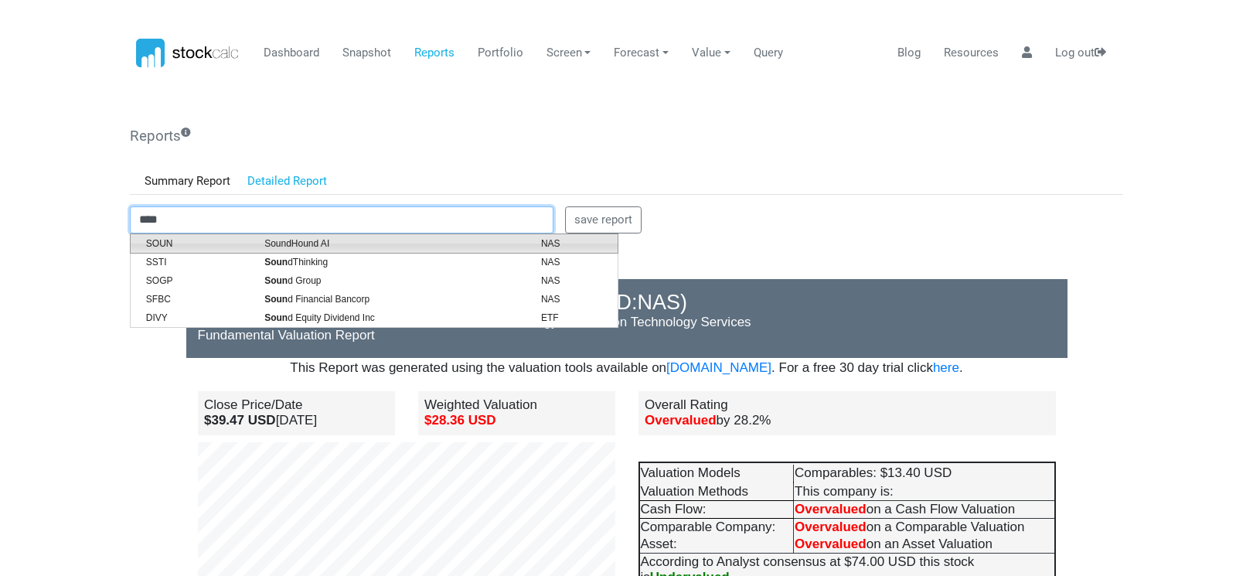
click at [274, 246] on span "SoundHound AI" at bounding box center [391, 243] width 277 height 14
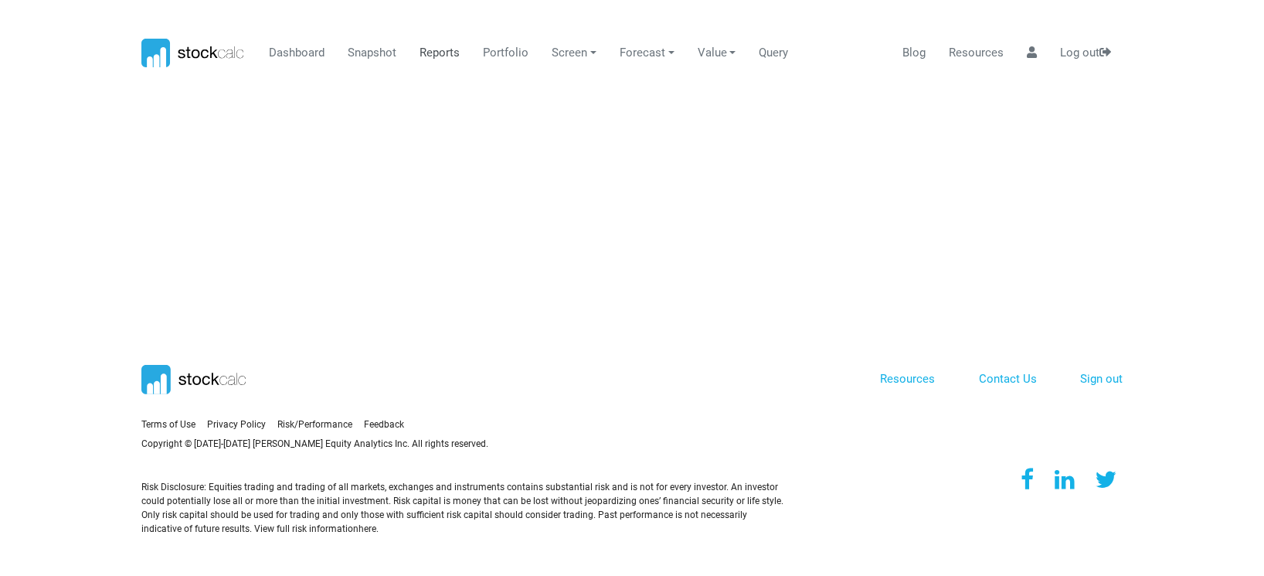
click at [431, 54] on link "Reports" at bounding box center [440, 53] width 52 height 29
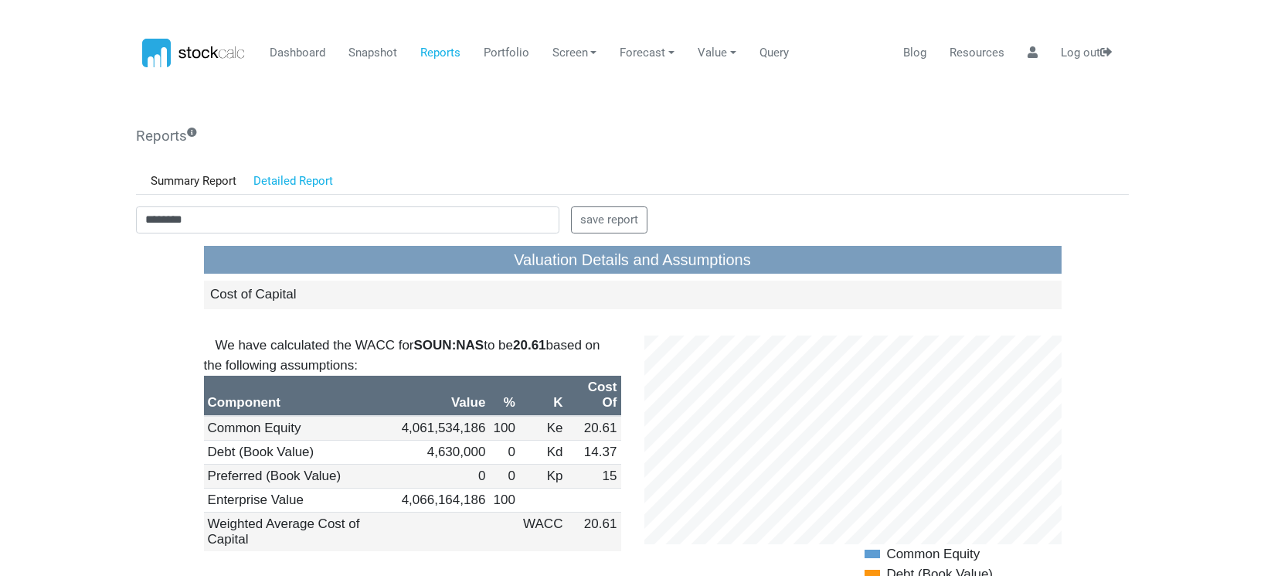
scroll to position [1468, 0]
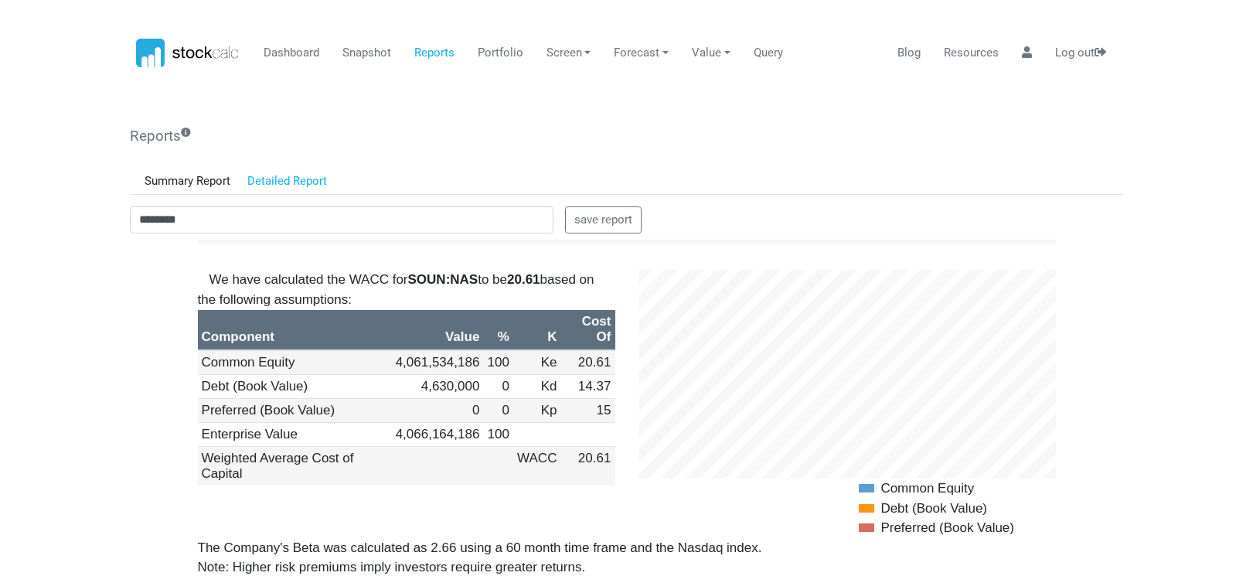
click at [66, 366] on body "Dashboard Snapshot Reports Portfolio Screen Stock Screener Sector ETF Industry …" at bounding box center [626, 288] width 1253 height 576
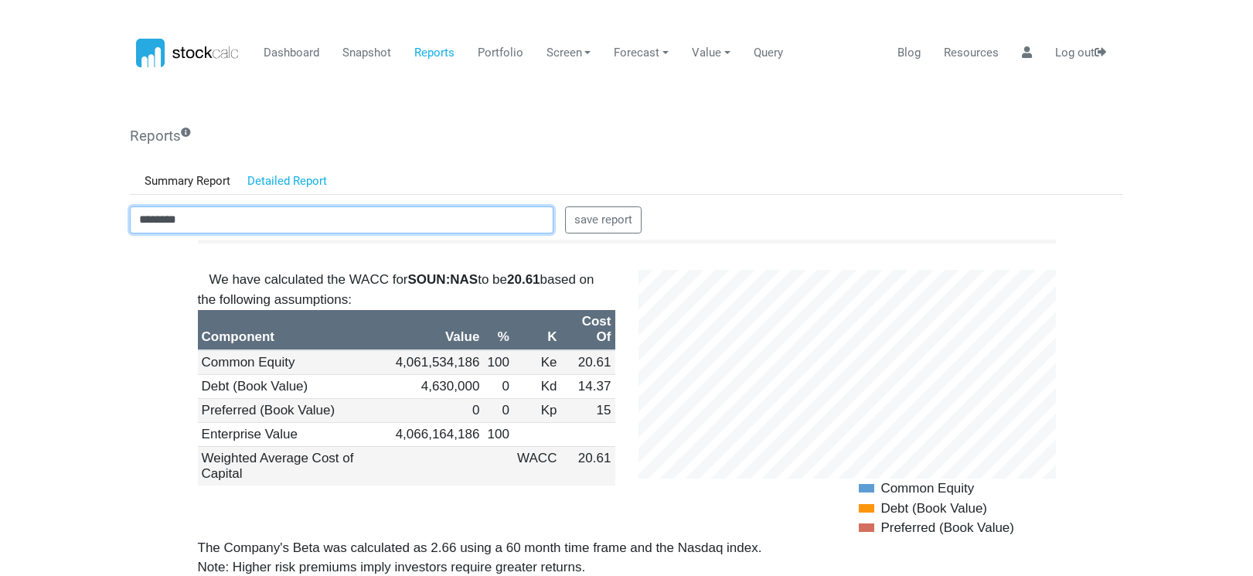
drag, startPoint x: 207, startPoint y: 222, endPoint x: 33, endPoint y: 196, distance: 175.9
click at [33, 196] on body "Dashboard Snapshot Reports Portfolio Screen Stock Screener Sector ETF Industry …" at bounding box center [626, 288] width 1253 height 576
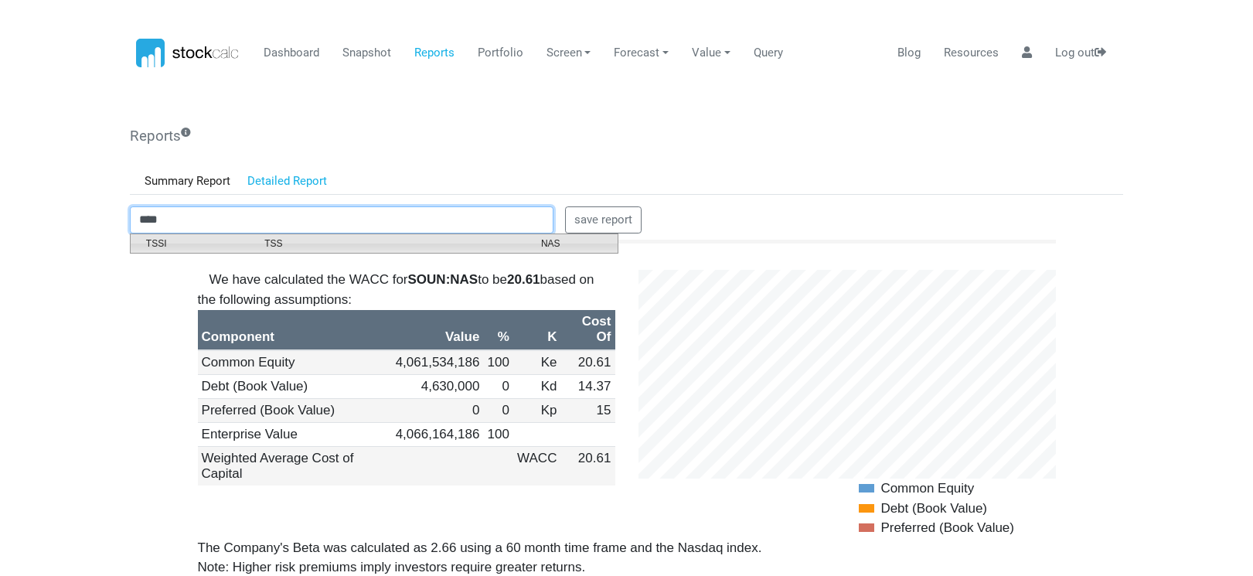
click at [256, 250] on span "TSS" at bounding box center [391, 243] width 277 height 14
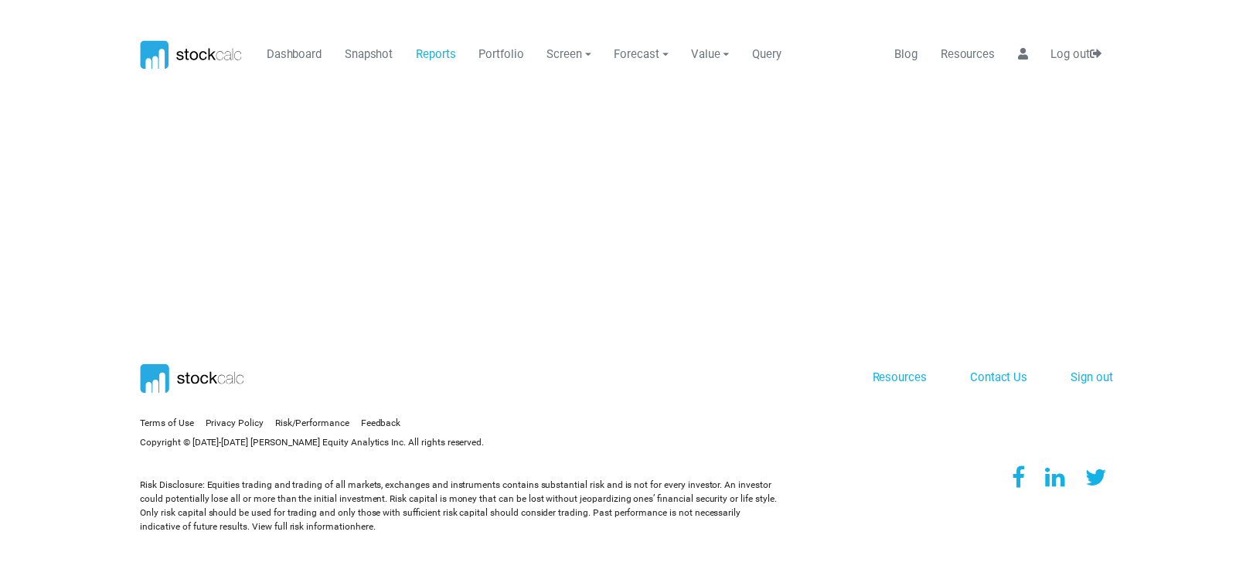
scroll to position [0, 0]
click at [453, 49] on link "Reports" at bounding box center [440, 53] width 52 height 29
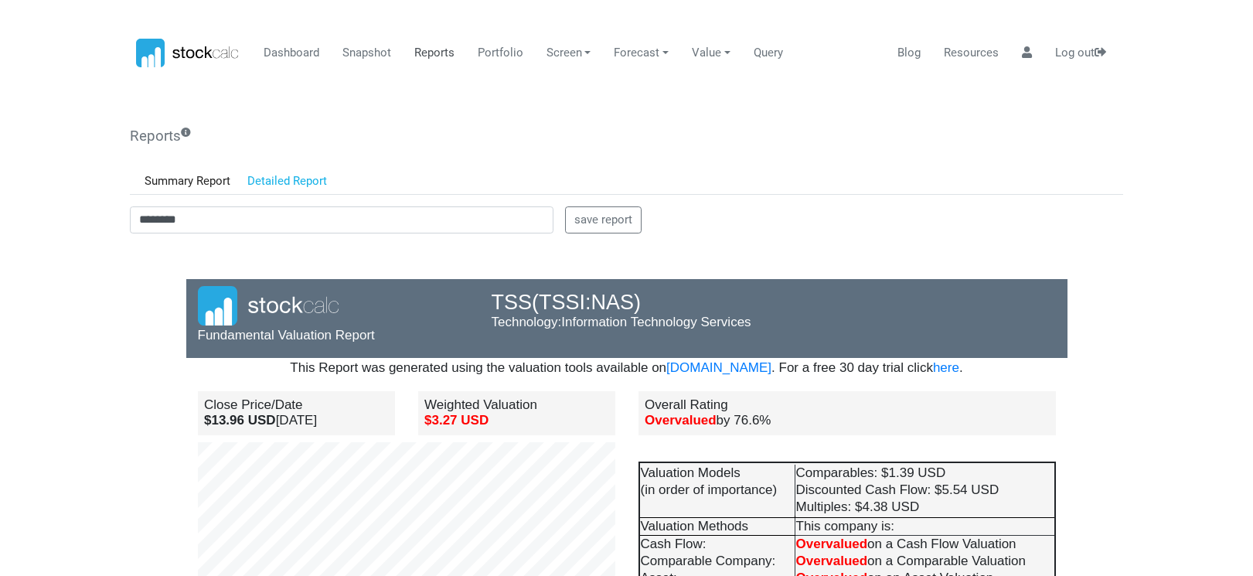
scroll to position [135, 294]
click at [83, 14] on body "Dashboard Snapshot Reports Portfolio Screen Stock Screener Sector ETF Industry …" at bounding box center [626, 288] width 1253 height 576
click at [346, 146] on div "Reports Summary Report Detailed Report ******** save report ******** save report" at bounding box center [626, 522] width 993 height 789
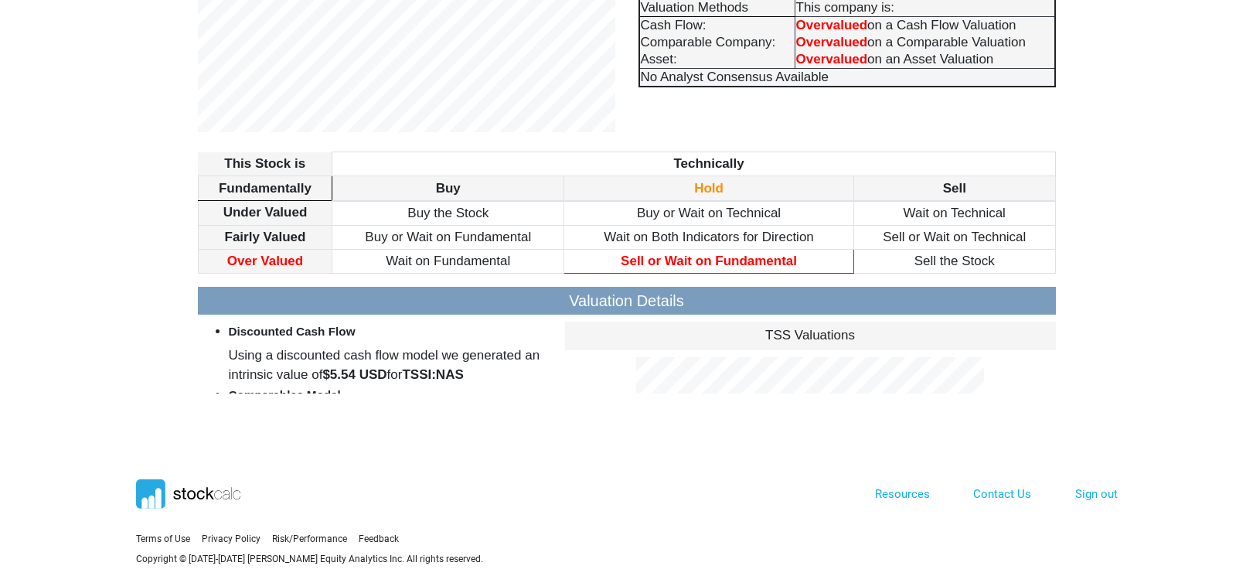
scroll to position [634, 0]
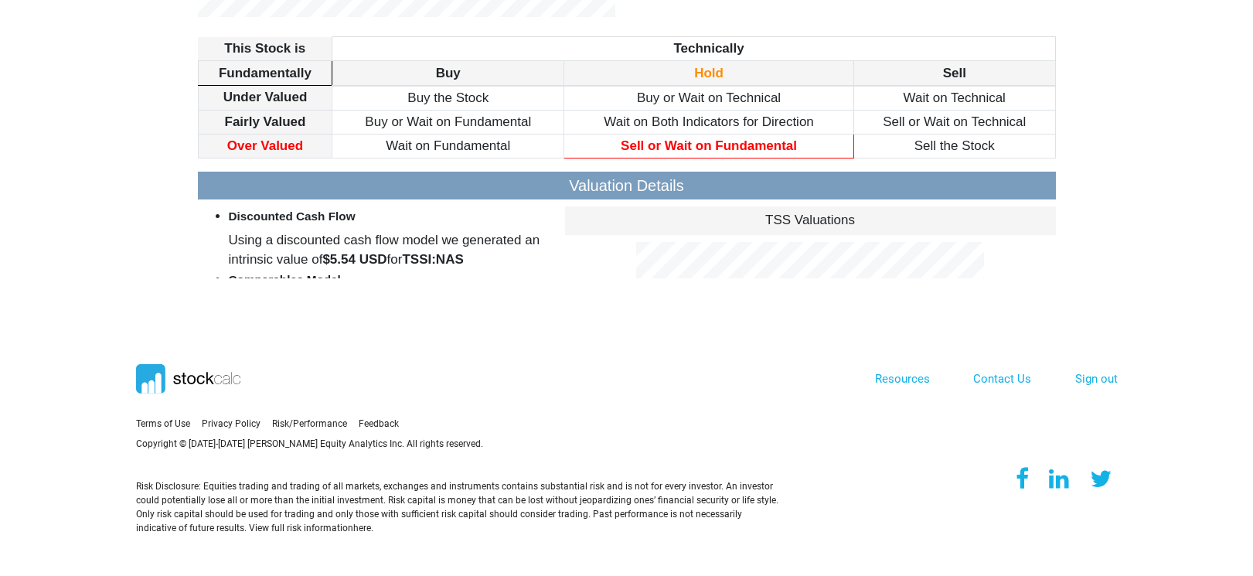
click at [429, 71] on th "Buy" at bounding box center [448, 73] width 232 height 25
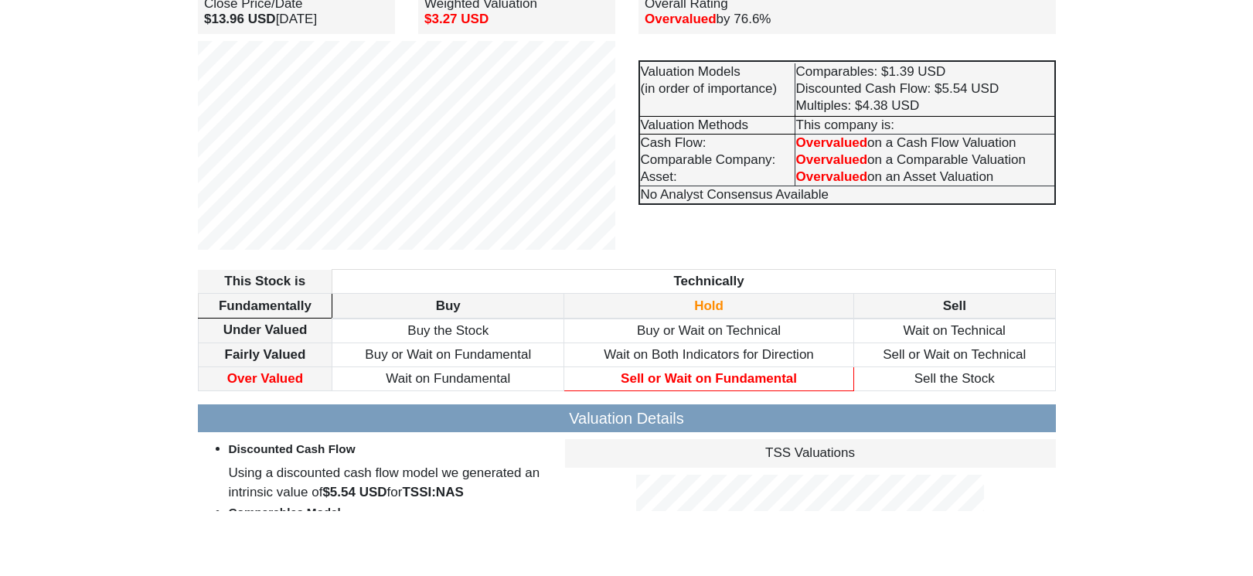
scroll to position [93, 0]
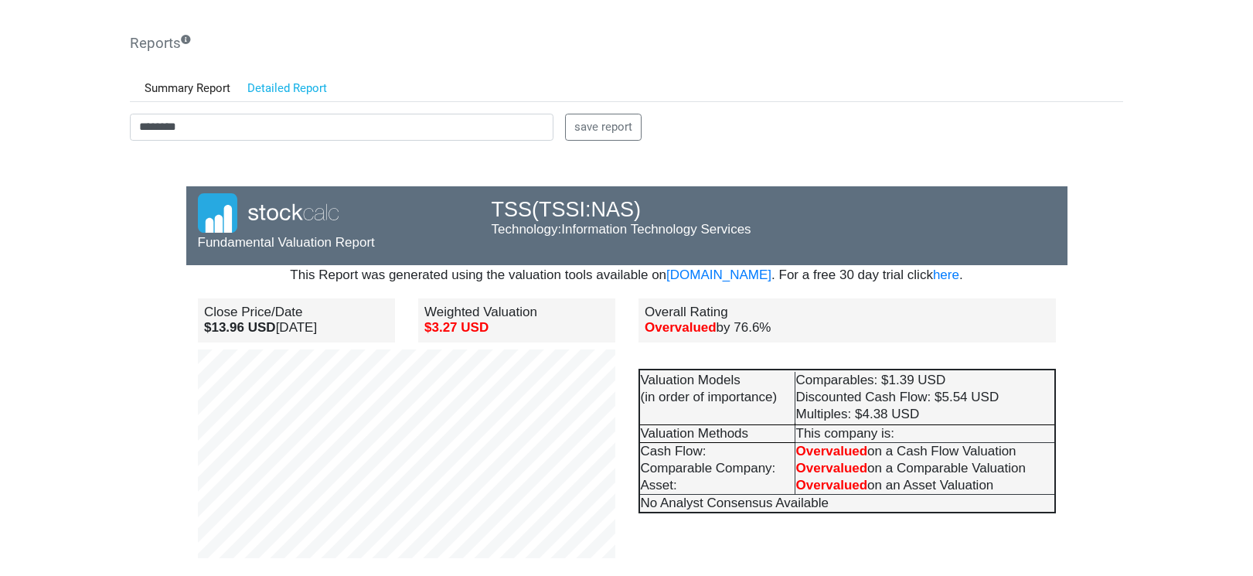
click at [428, 246] on p "Fundamental Valuation Report" at bounding box center [333, 242] width 270 height 20
click at [441, 341] on div "Weighted Valuation $3.27 USD" at bounding box center [517, 323] width 220 height 51
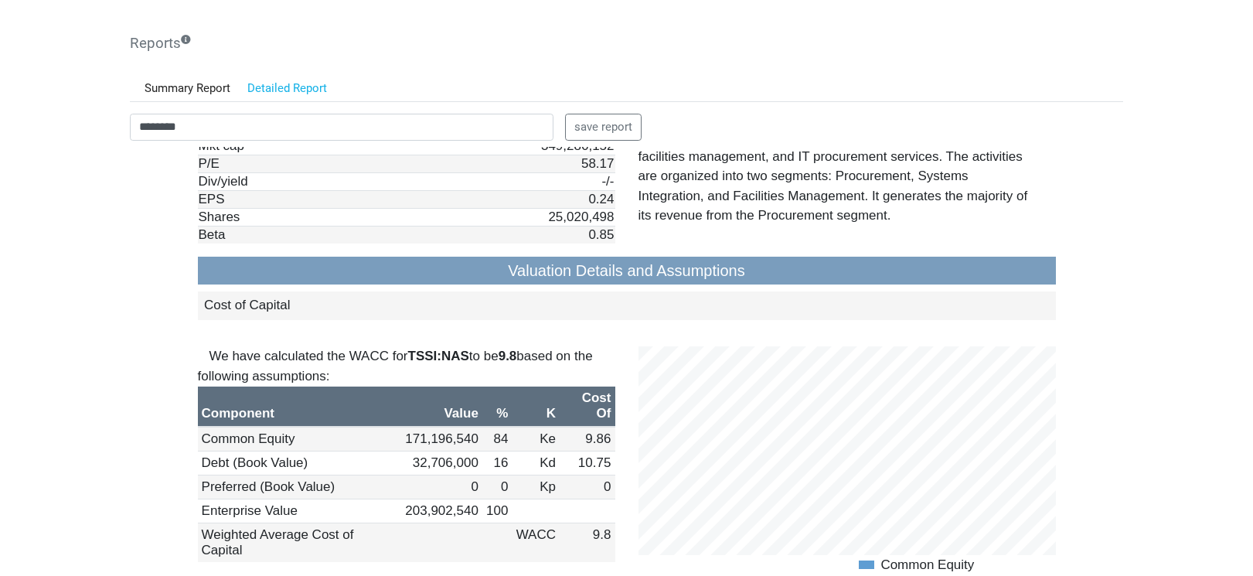
scroll to position [1391, 0]
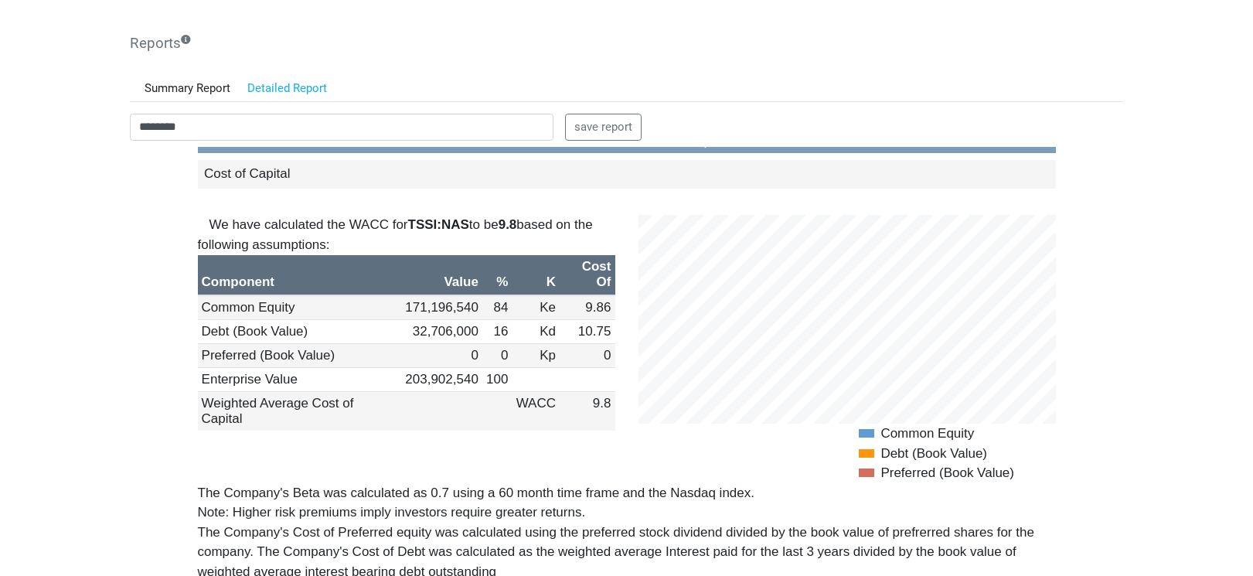
click at [64, 339] on body "Dashboard Snapshot Reports Portfolio Screen Stock Screener Sector ETF Industry …" at bounding box center [626, 195] width 1253 height 576
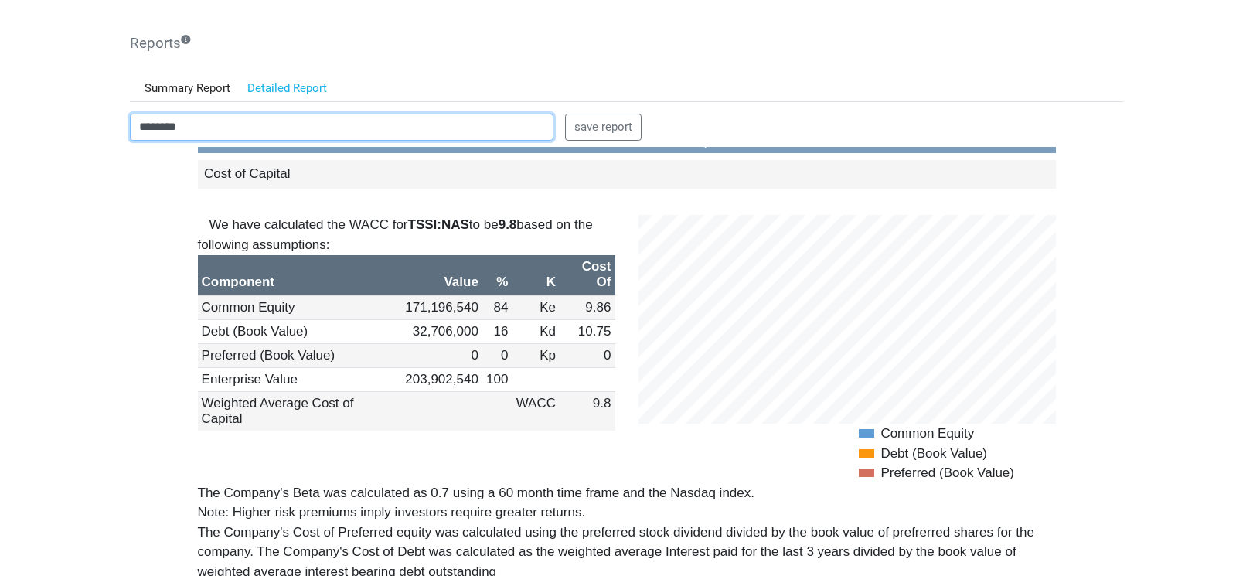
drag, startPoint x: 217, startPoint y: 124, endPoint x: 39, endPoint y: 135, distance: 178.1
click at [39, 135] on body "Dashboard Snapshot Reports Portfolio Screen Stock Screener Sector ETF Industry …" at bounding box center [626, 195] width 1253 height 576
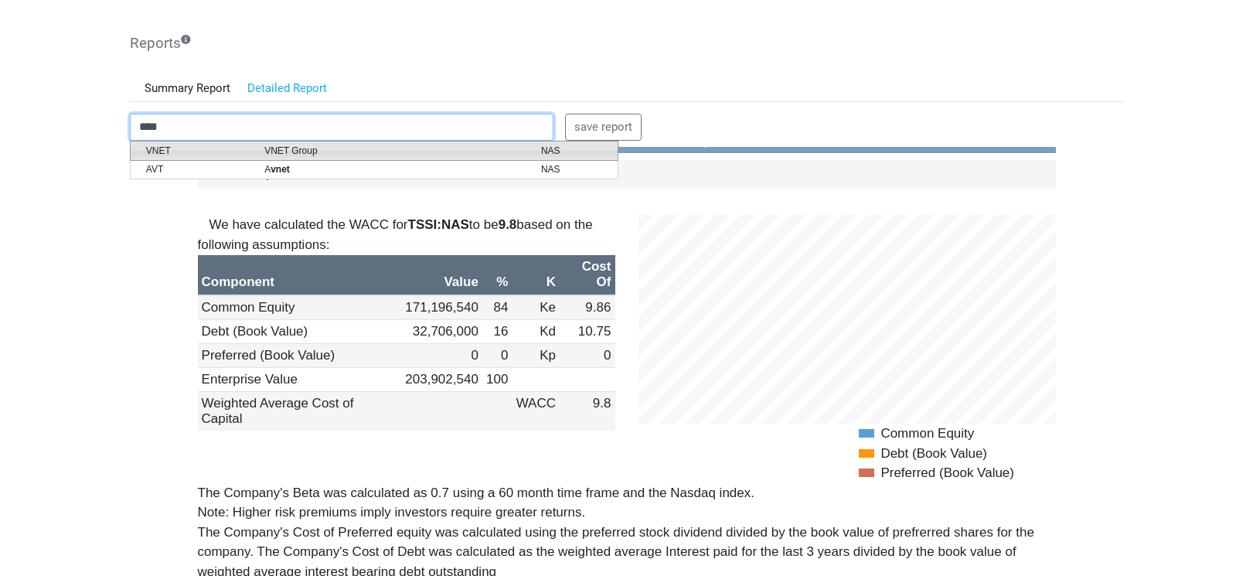
click at [185, 154] on span "VNET" at bounding box center [193, 151] width 118 height 14
type input "********"
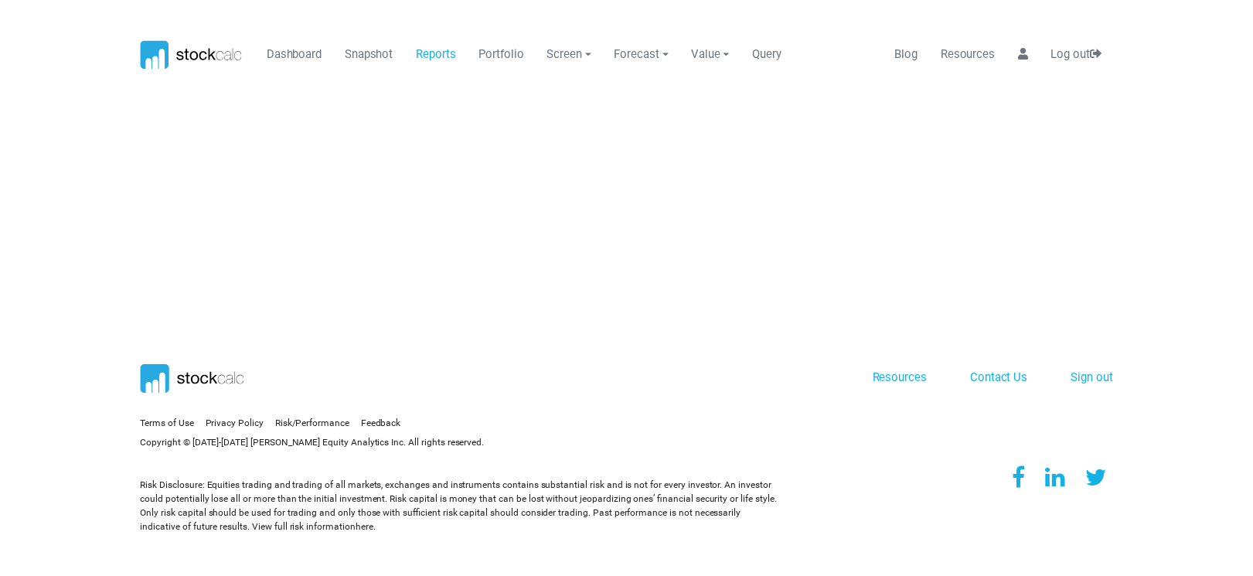
scroll to position [0, 0]
click at [450, 52] on link "Reports" at bounding box center [440, 53] width 52 height 29
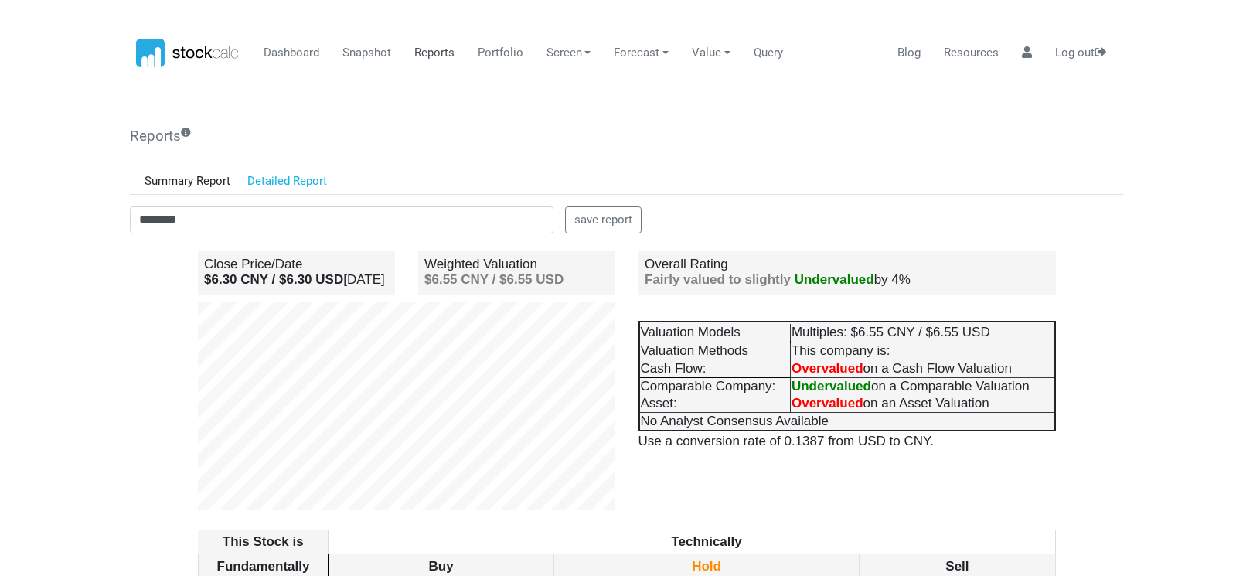
scroll to position [155, 0]
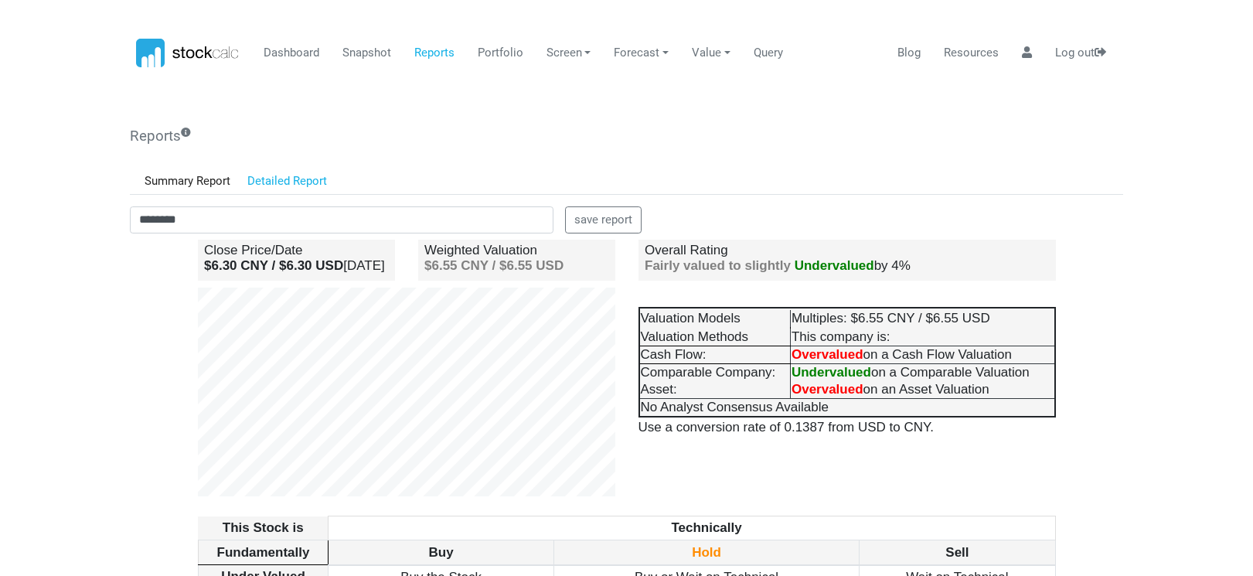
click at [70, 282] on body "Dashboard Snapshot Reports Portfolio Screen Stock Screener Sector ETF Industry …" at bounding box center [626, 288] width 1253 height 576
click at [328, 287] on div "Close Price/Date $6.30 CNY / $6.30 USD [DATE]" at bounding box center [296, 261] width 220 height 51
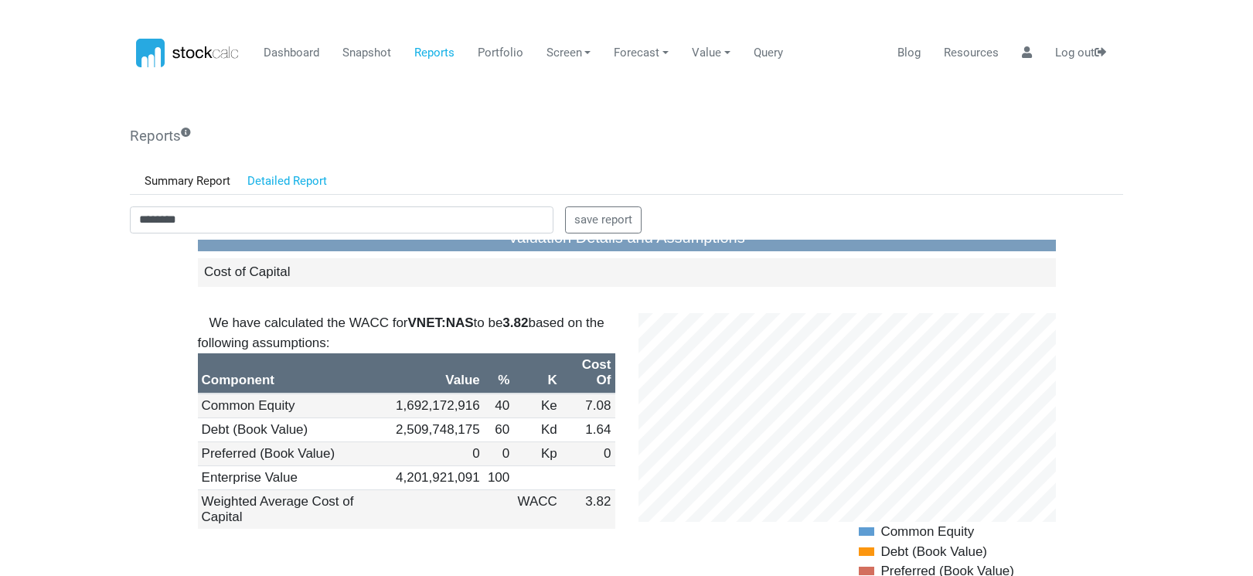
scroll to position [1546, 0]
click at [44, 260] on body "Dashboard Snapshot Reports Portfolio Screen Stock Screener Sector ETF Industry …" at bounding box center [626, 288] width 1253 height 576
